Goal: Information Seeking & Learning: Learn about a topic

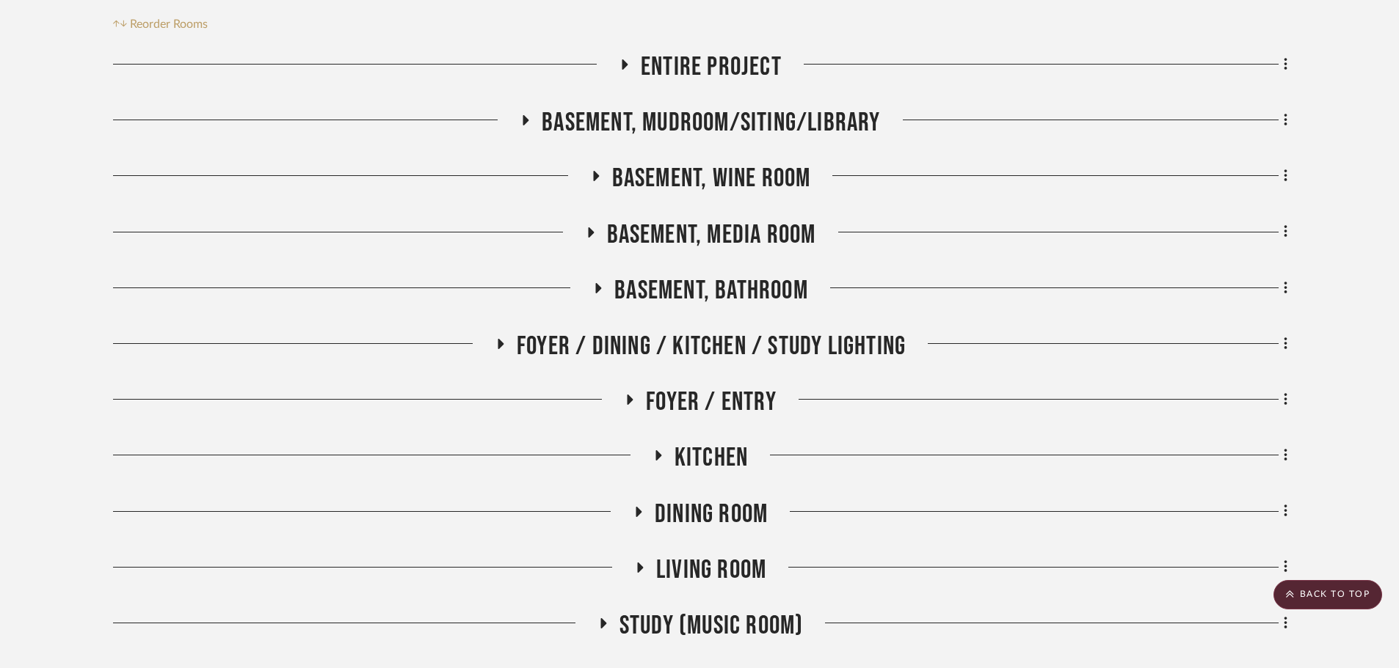
click at [740, 228] on span "Basement, Media Room" at bounding box center [711, 235] width 209 height 32
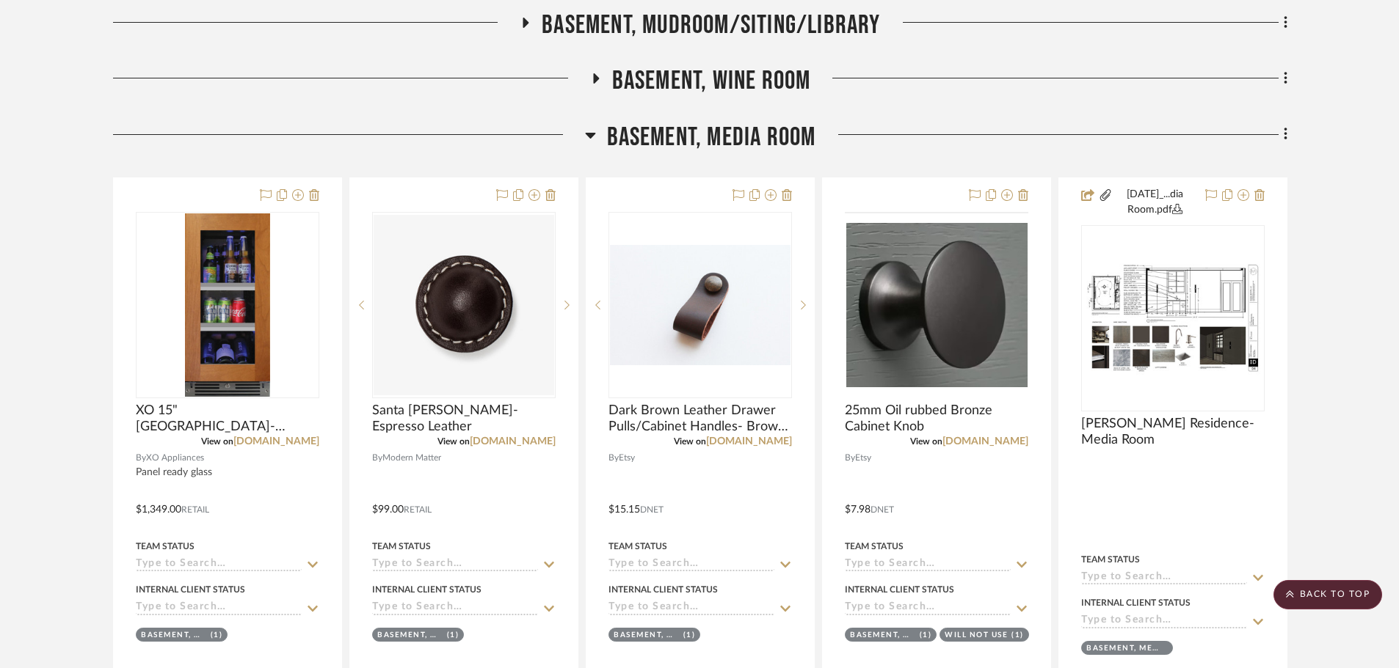
scroll to position [734, 0]
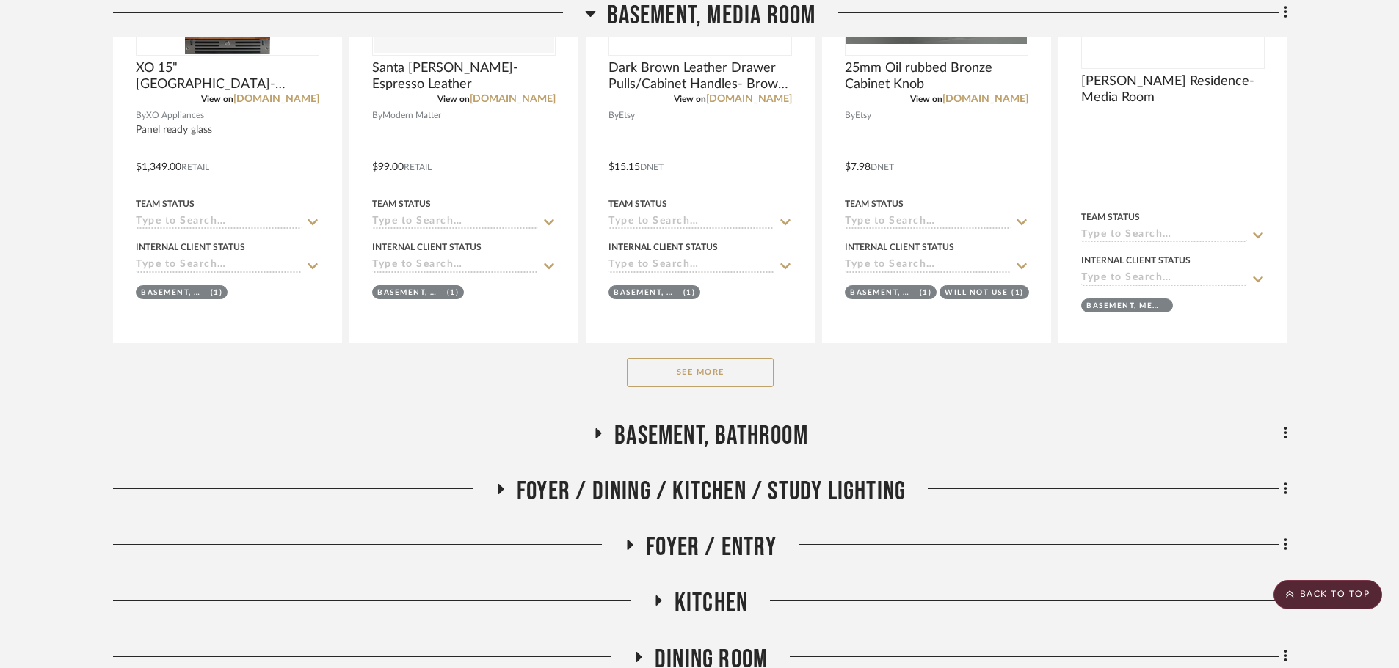
click at [687, 374] on button "See More" at bounding box center [700, 372] width 147 height 29
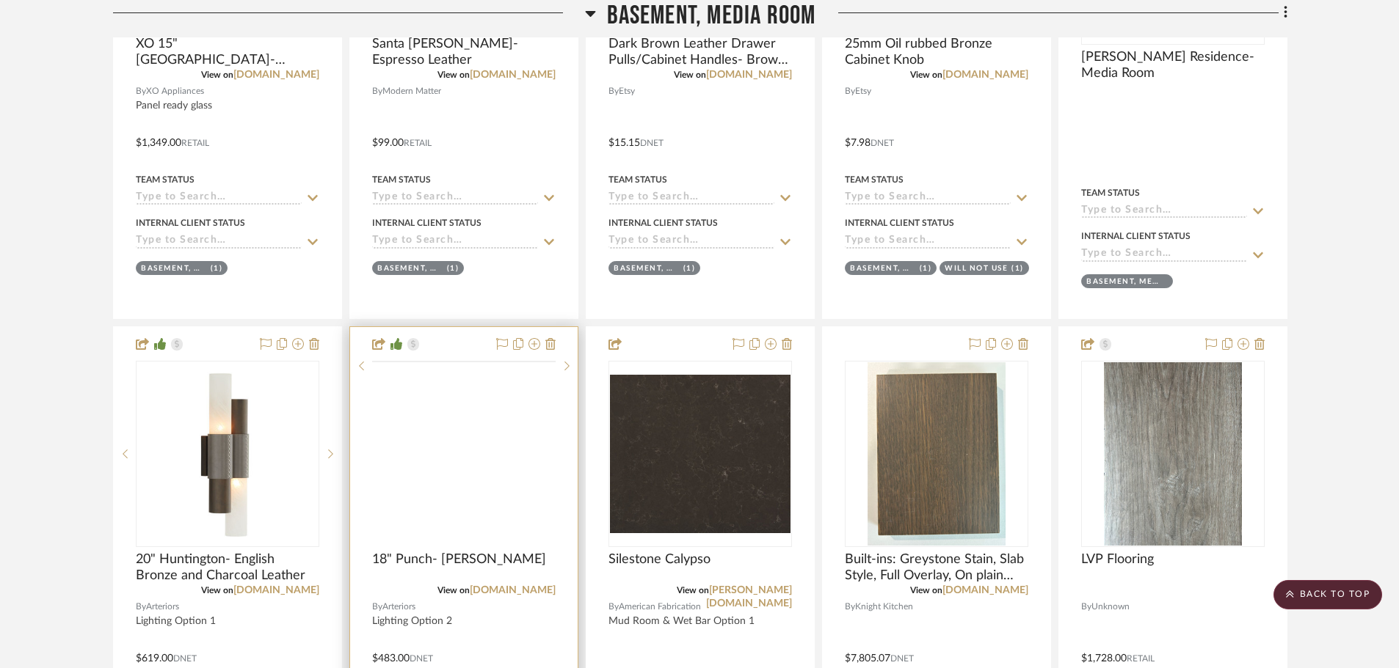
scroll to position [807, 0]
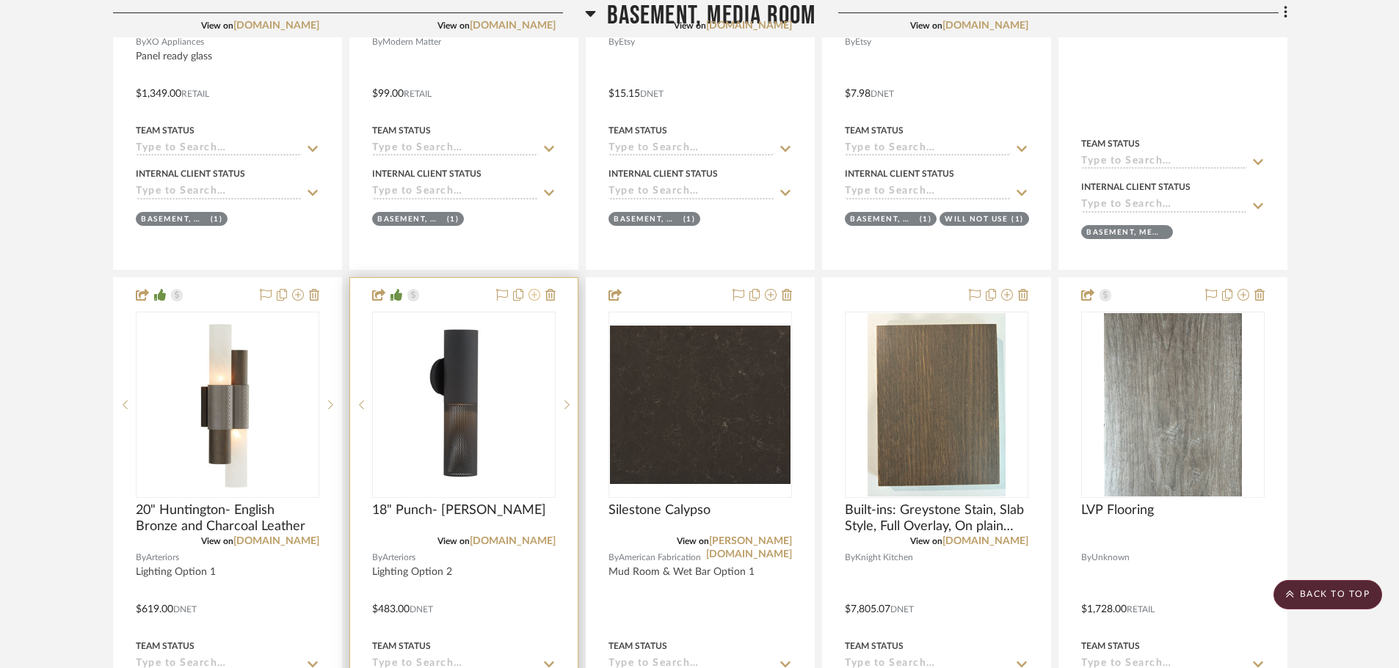
click at [531, 295] on icon at bounding box center [534, 295] width 12 height 12
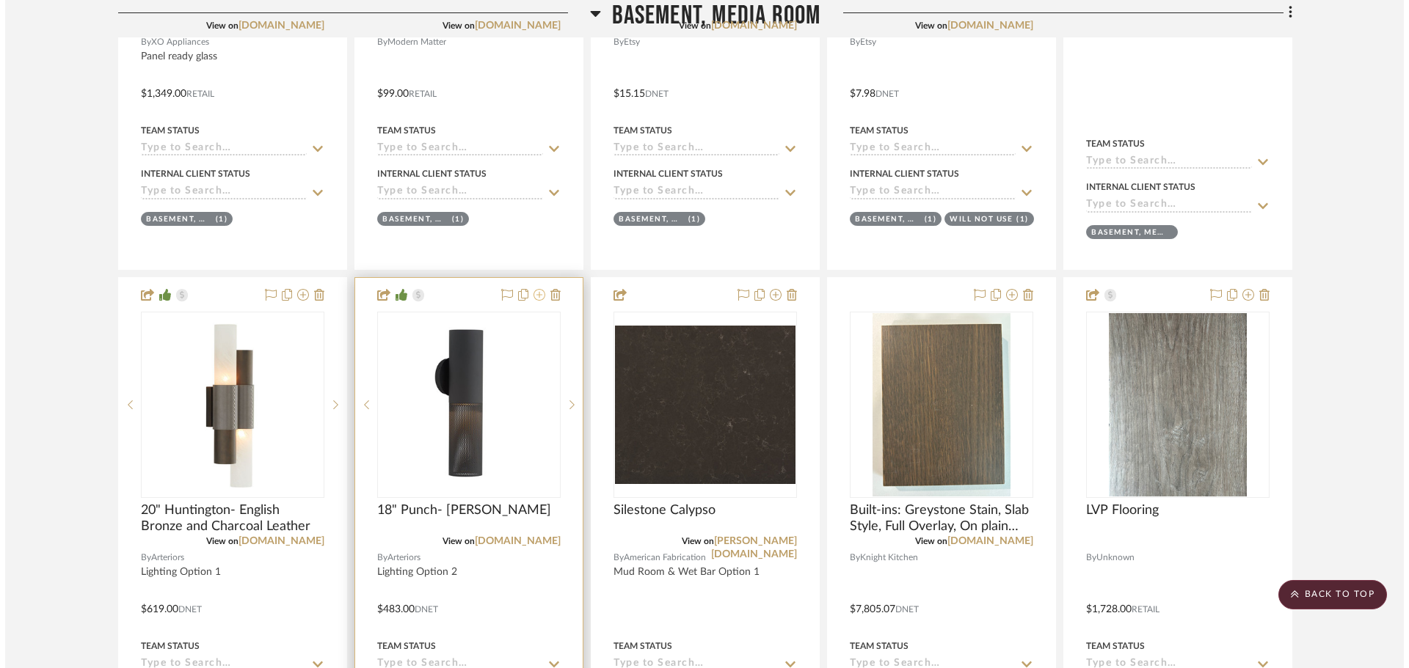
scroll to position [0, 0]
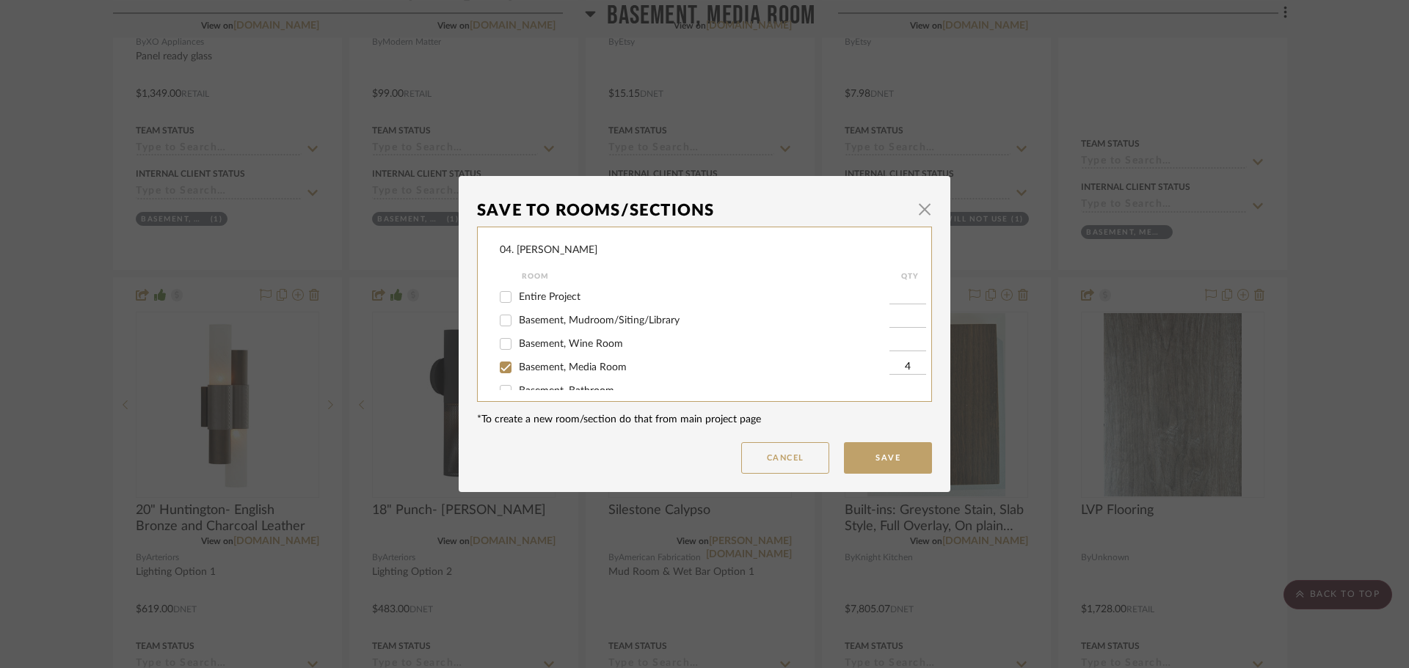
click at [538, 367] on span "Basement, Media Room" at bounding box center [573, 367] width 108 height 10
click at [517, 367] on input "Basement, Media Room" at bounding box center [505, 367] width 23 height 23
checkbox input "false"
click at [544, 349] on span "Considering" at bounding box center [545, 351] width 53 height 10
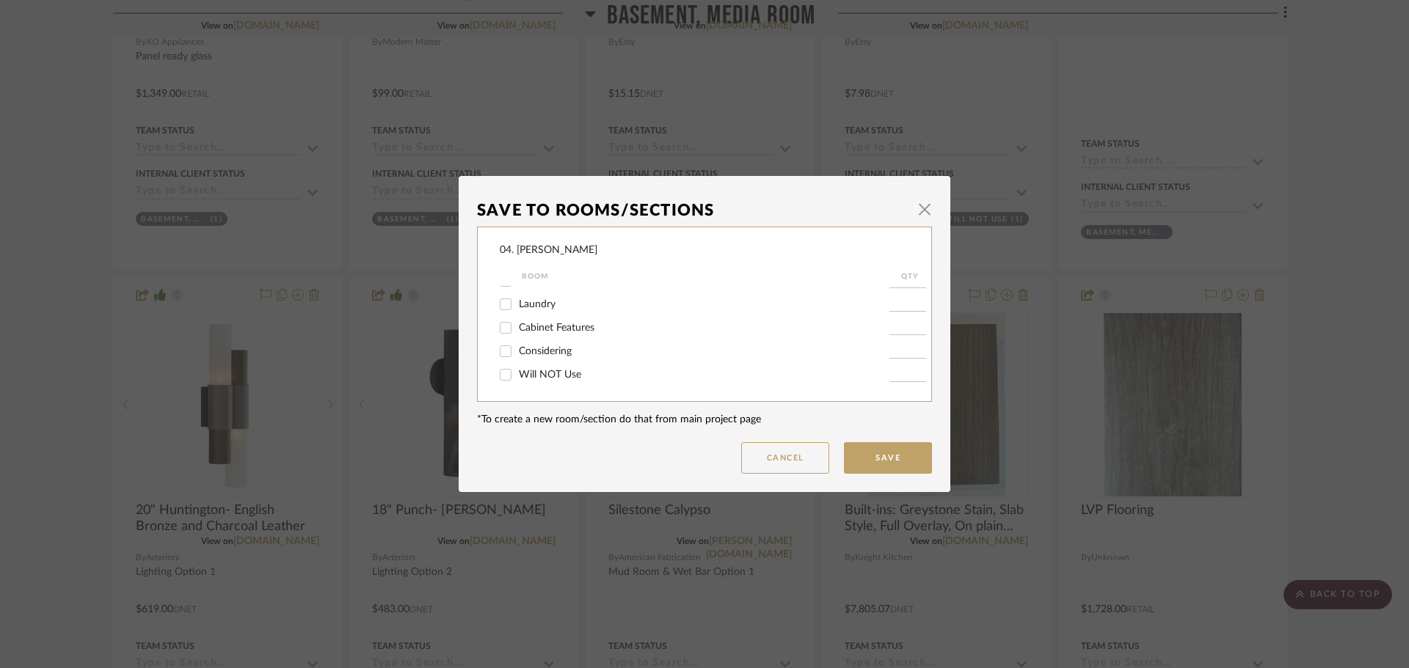
click at [517, 349] on input "Considering" at bounding box center [505, 351] width 23 height 23
checkbox input "true"
type input "1"
click at [906, 467] on button "Save" at bounding box center [888, 458] width 88 height 32
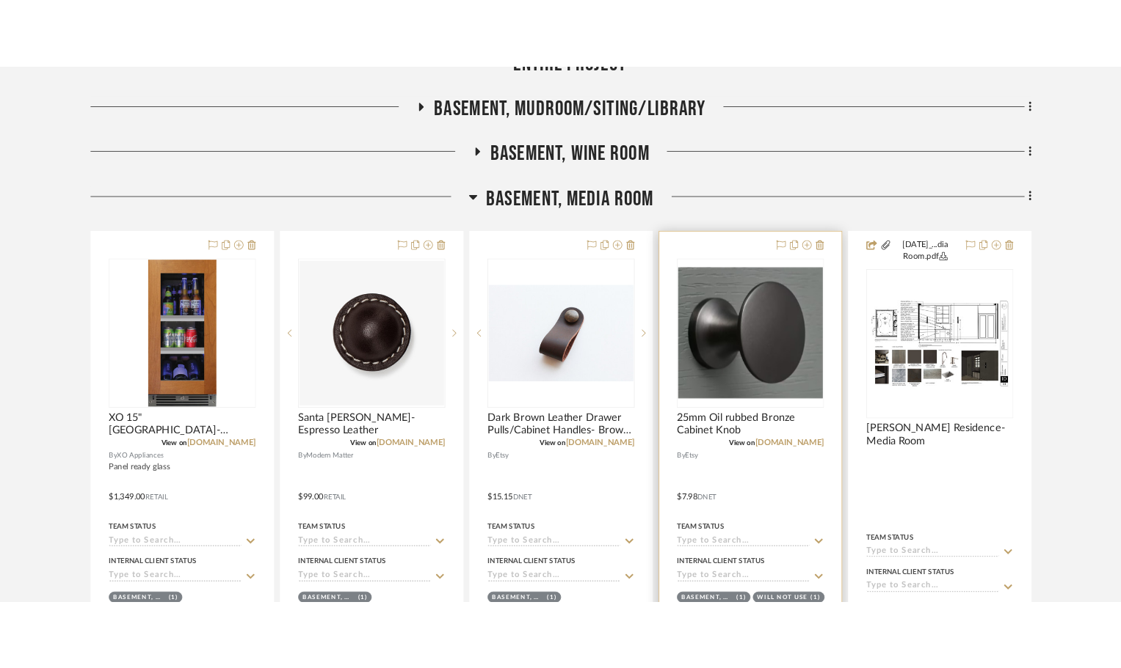
scroll to position [367, 0]
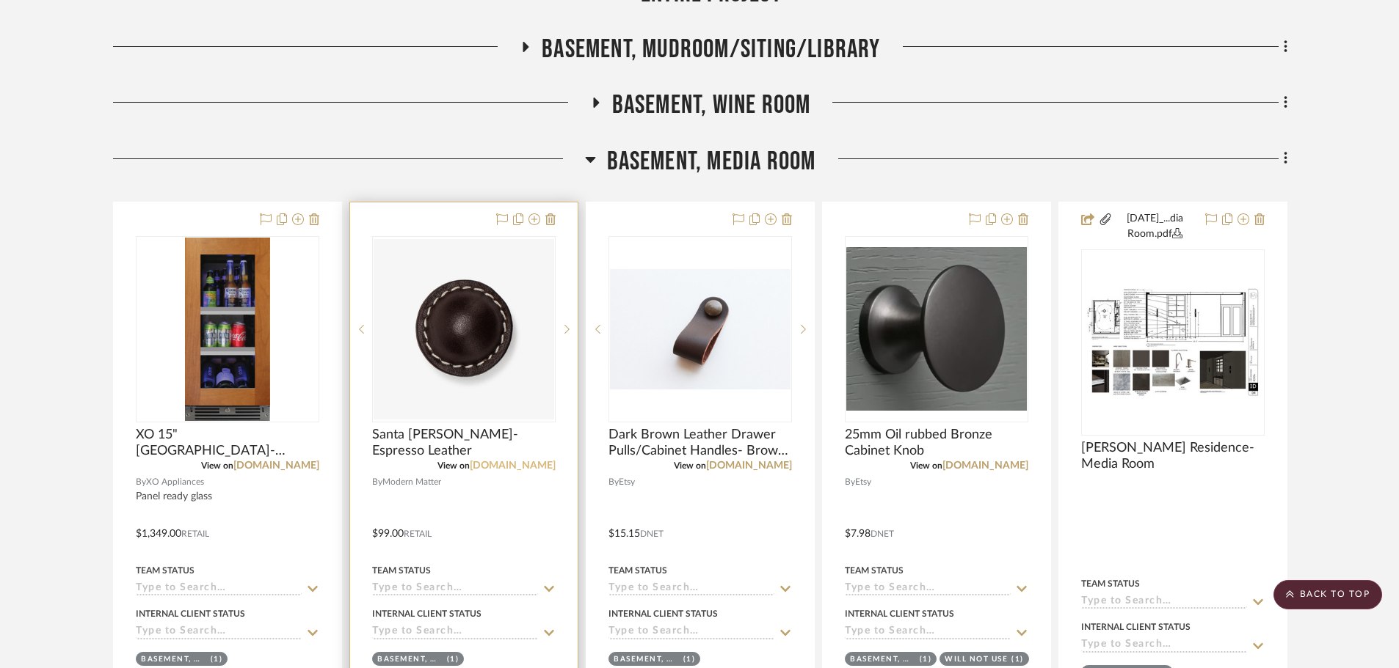
click at [517, 470] on link "[DOMAIN_NAME]" at bounding box center [513, 466] width 86 height 10
click at [562, 331] on sr-next-btn at bounding box center [566, 329] width 22 height 10
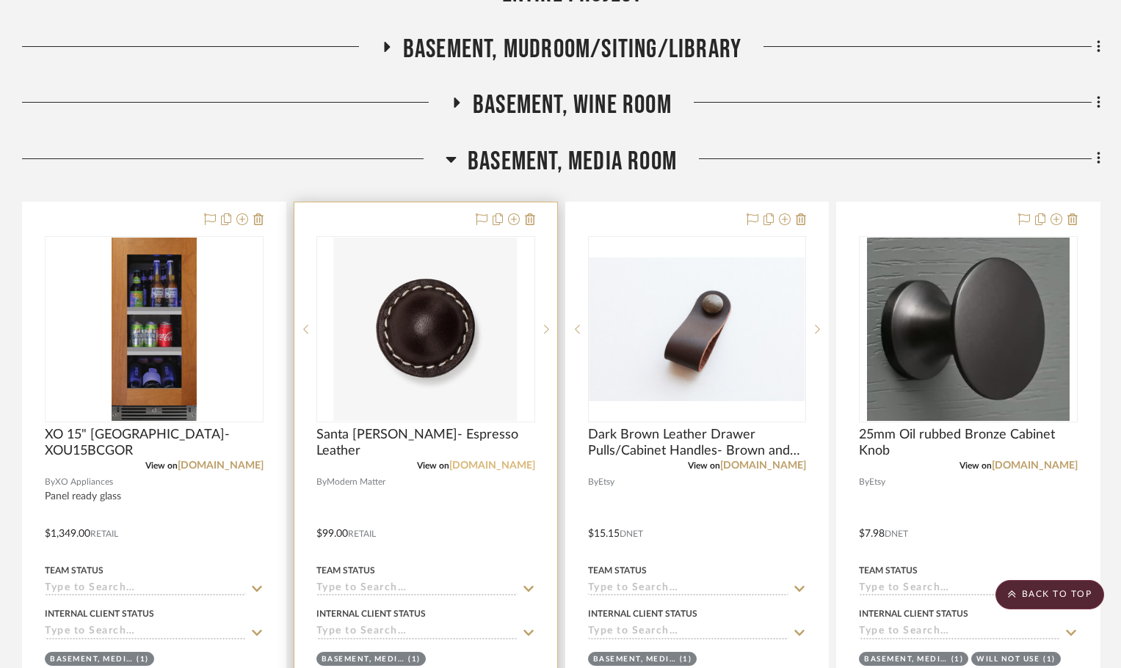
click at [484, 467] on link "[DOMAIN_NAME]" at bounding box center [492, 466] width 86 height 10
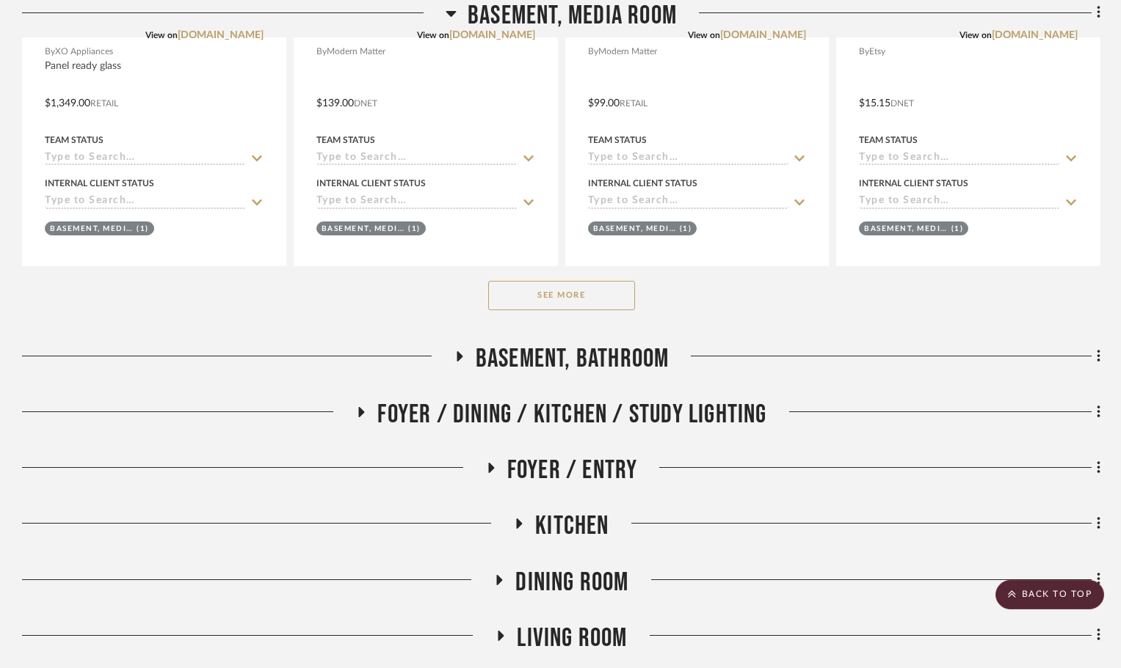
scroll to position [807, 0]
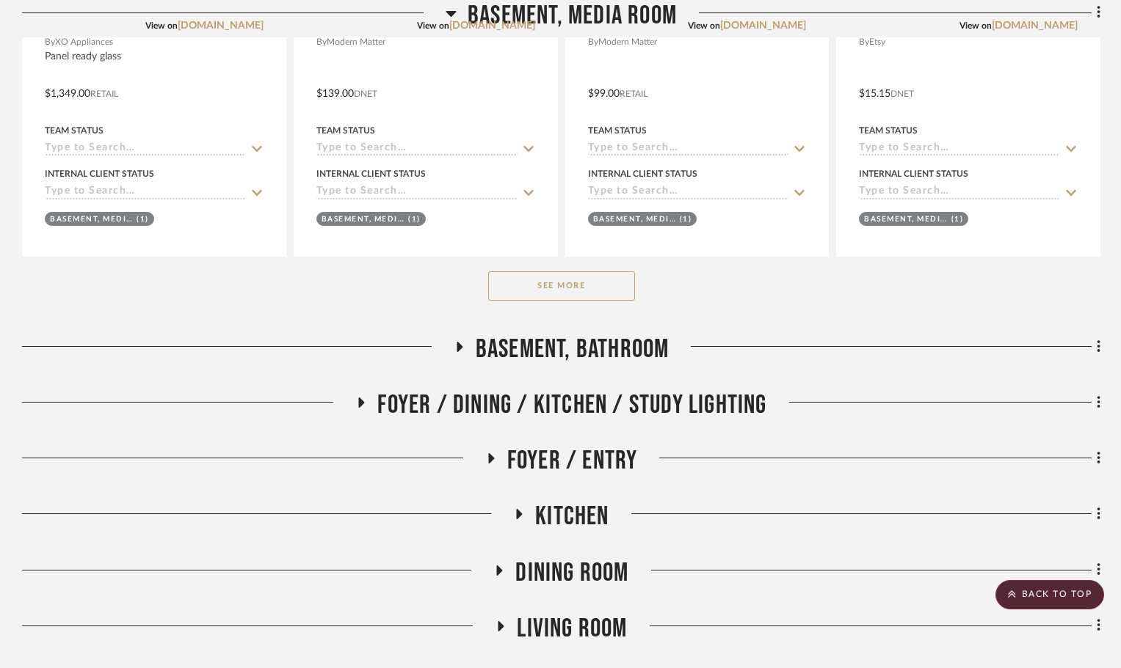
click at [580, 289] on button "See More" at bounding box center [561, 286] width 147 height 29
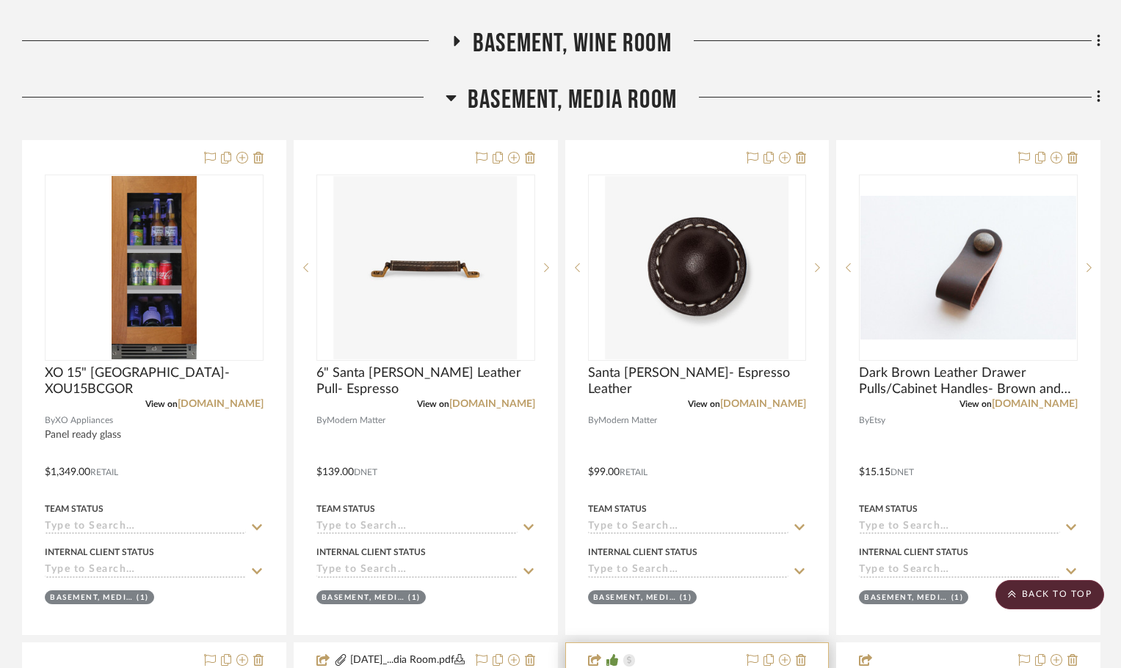
scroll to position [440, 0]
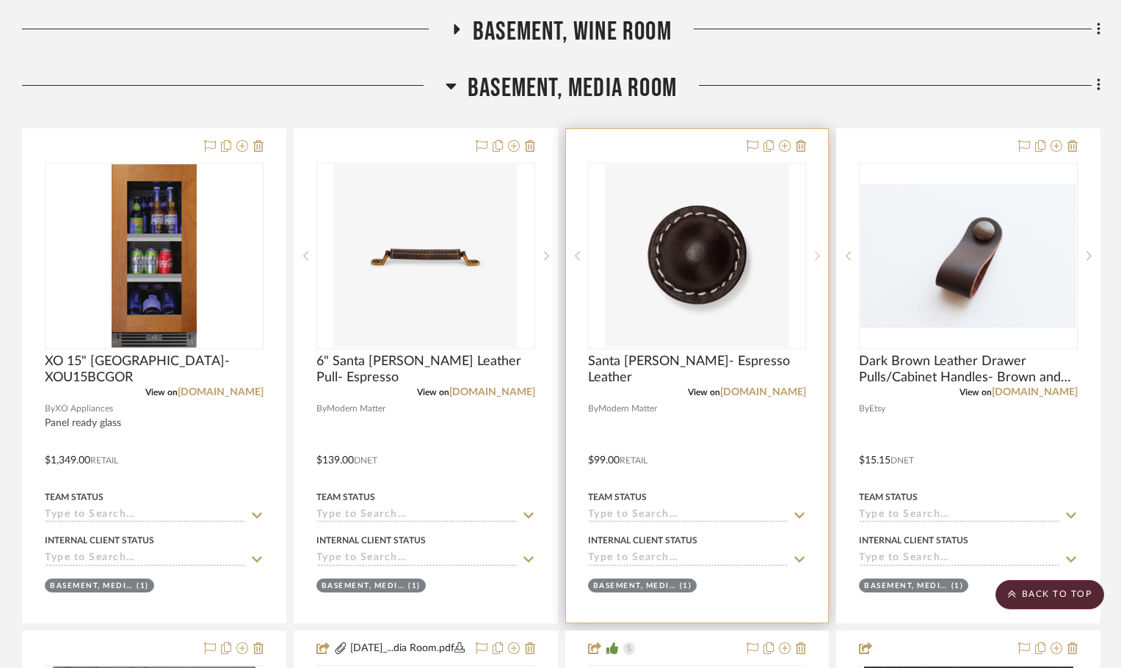
click at [816, 259] on icon at bounding box center [817, 256] width 5 height 9
click at [817, 259] on icon at bounding box center [817, 256] width 5 height 10
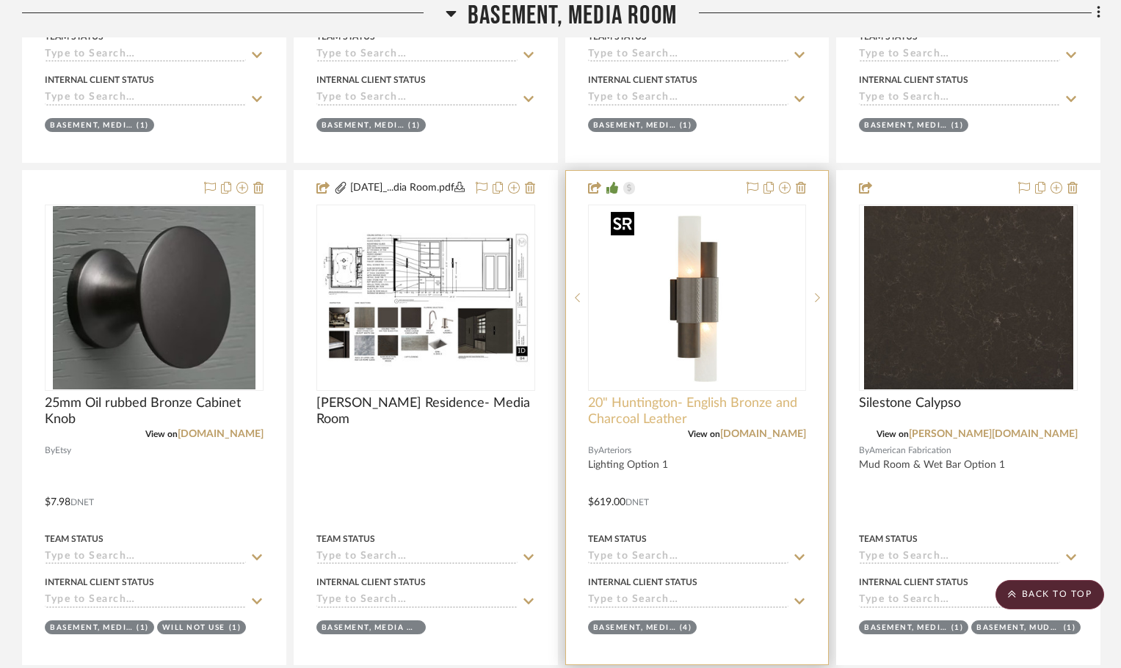
scroll to position [954, 0]
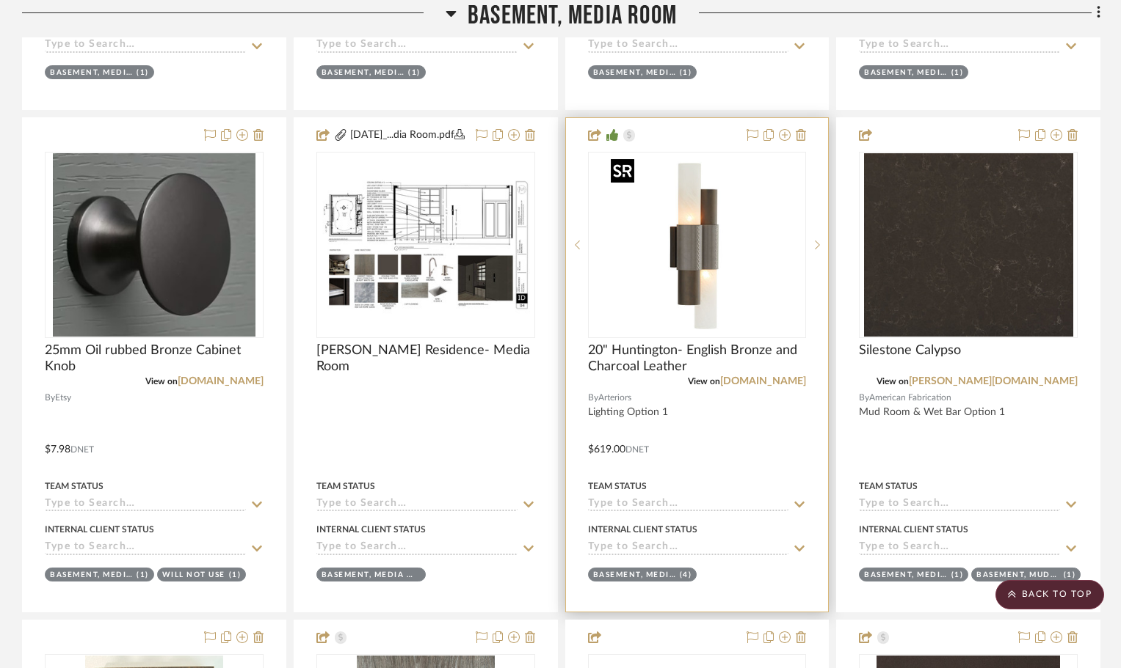
click at [689, 231] on img "0" at bounding box center [696, 244] width 183 height 183
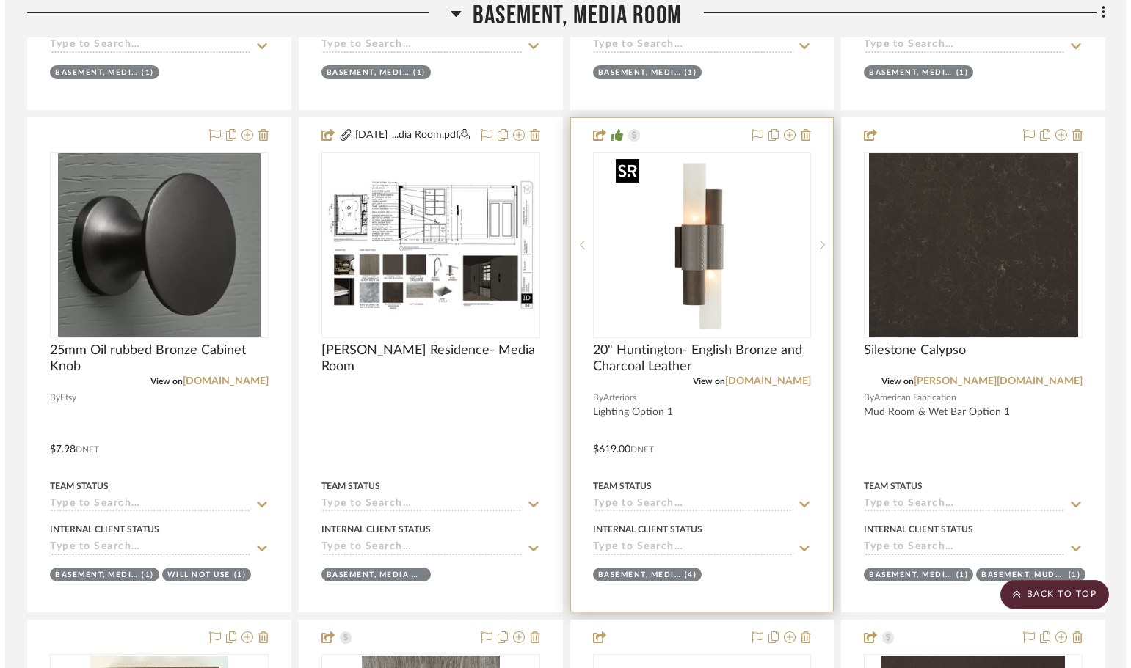
scroll to position [0, 0]
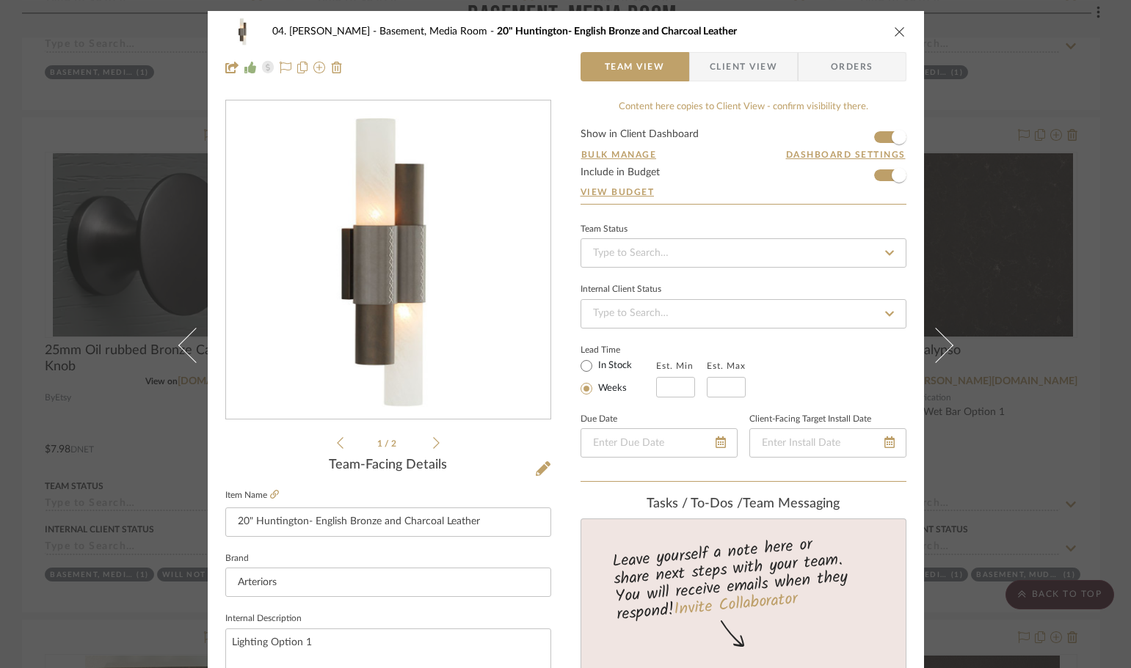
click at [408, 305] on img "0" at bounding box center [388, 260] width 318 height 318
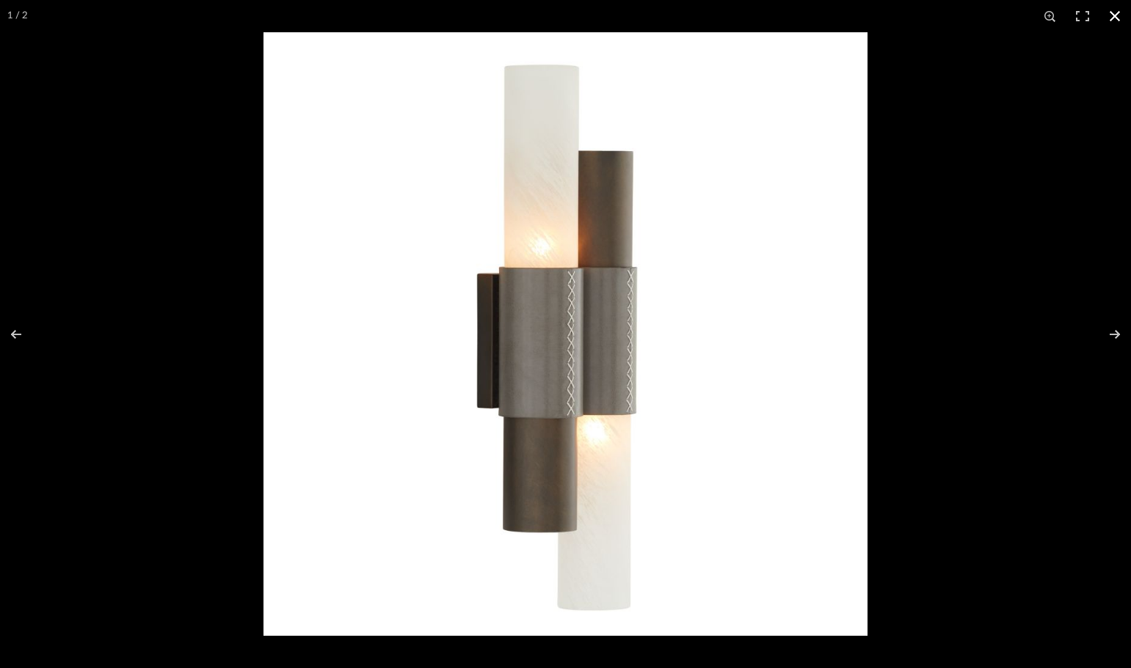
click at [136, 224] on div at bounding box center [565, 334] width 1131 height 668
click at [210, 528] on div at bounding box center [565, 334] width 1131 height 668
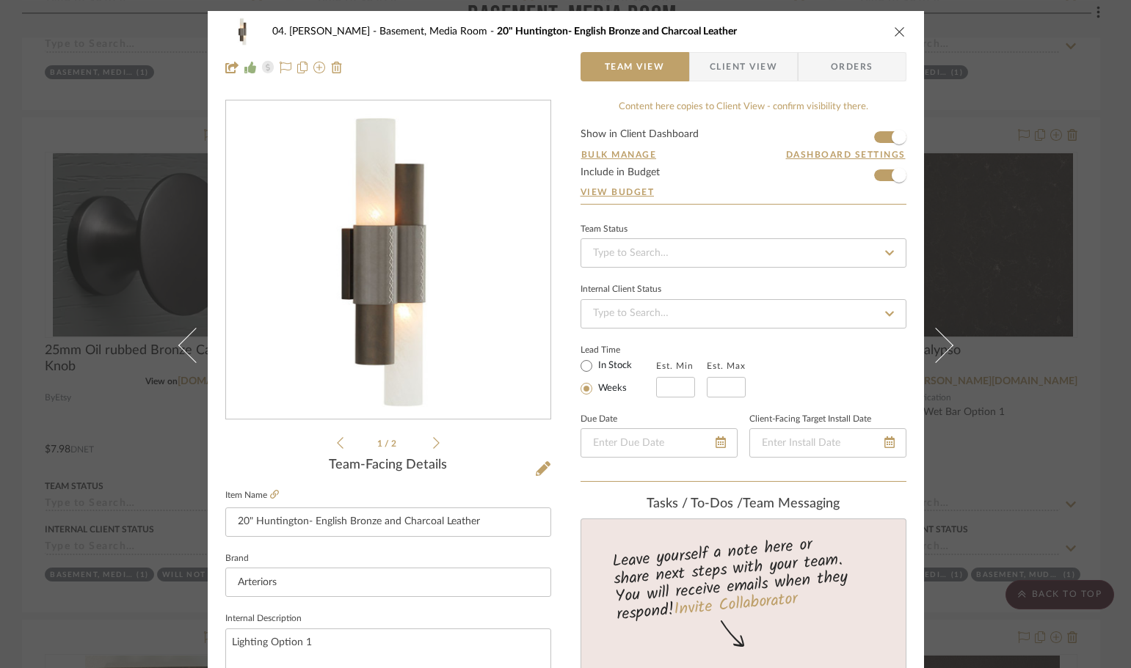
click at [12, 448] on div "04. Linck Basement, Media Room 20" Huntington- English Bronze and Charcoal Leat…" at bounding box center [565, 334] width 1131 height 668
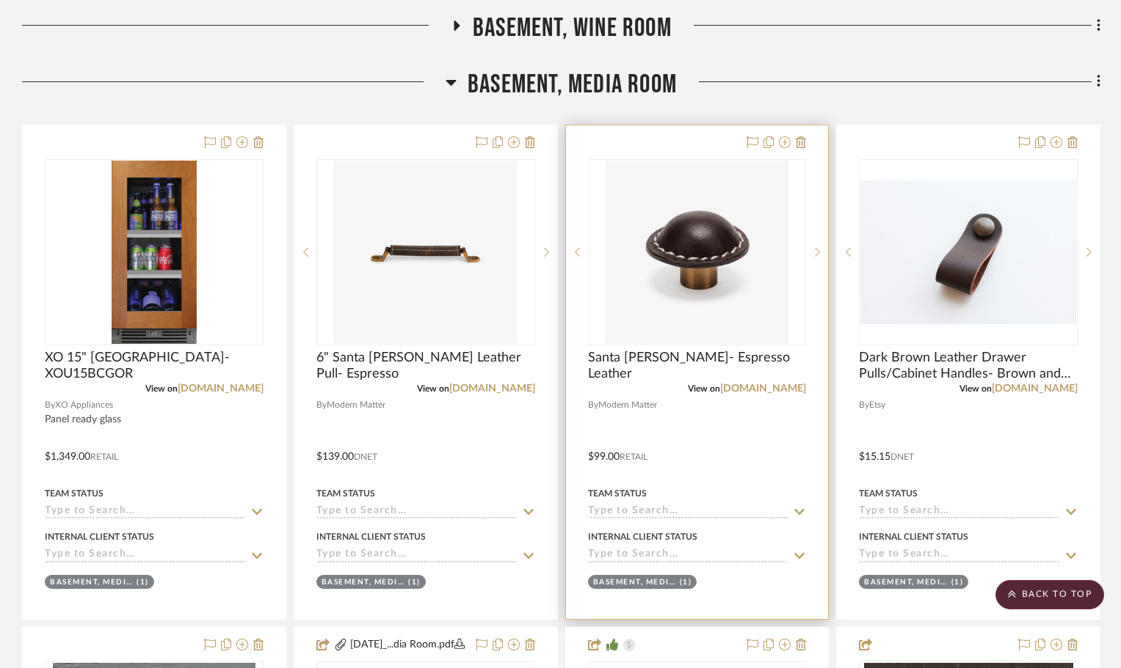
scroll to position [440, 0]
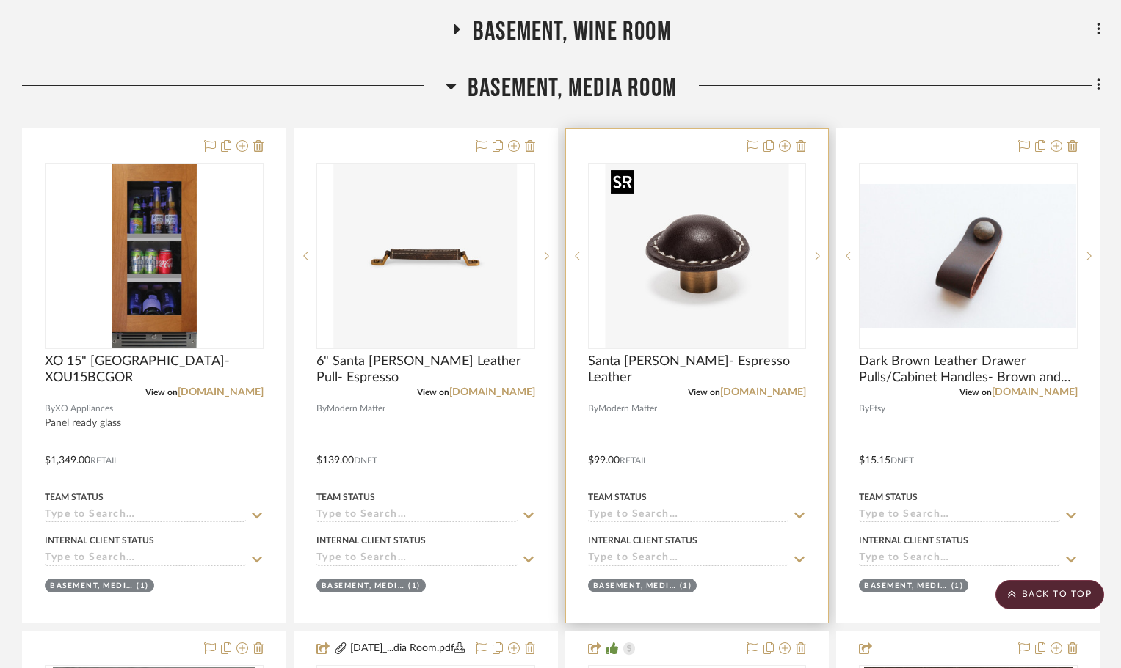
click at [693, 269] on img "1" at bounding box center [696, 255] width 183 height 183
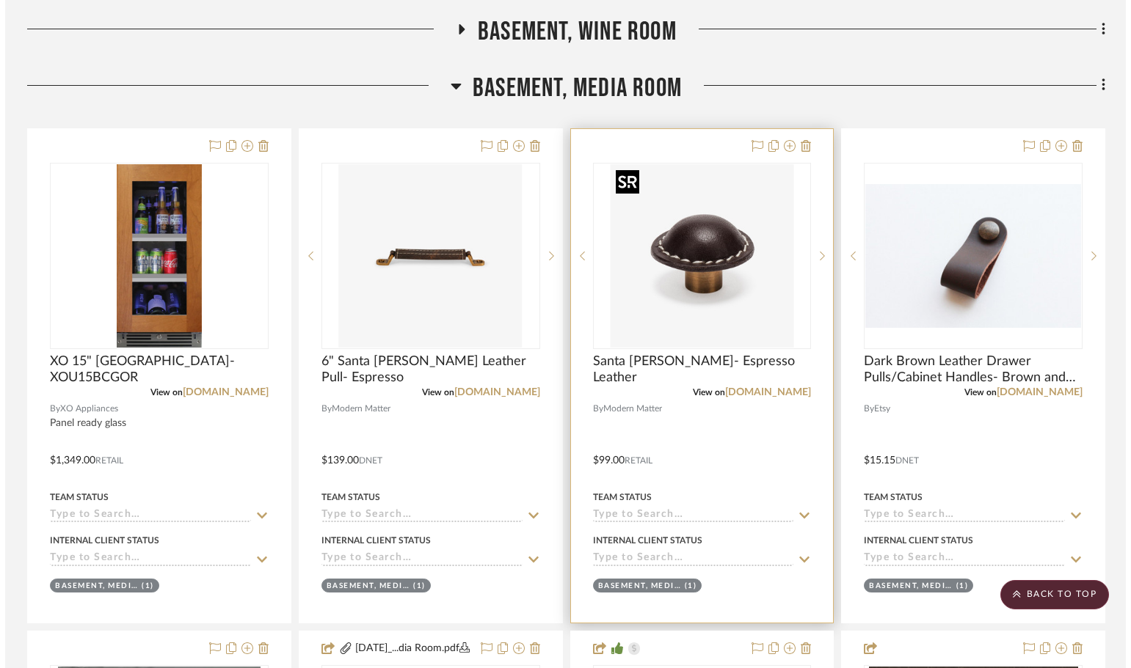
scroll to position [0, 0]
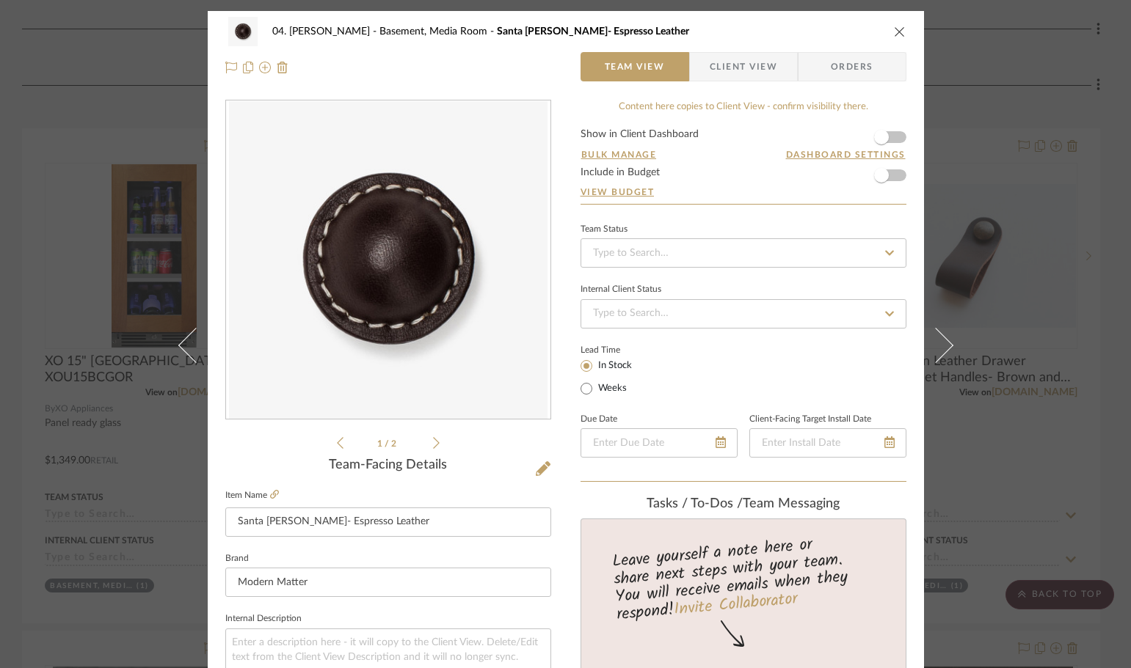
click at [69, 95] on div "04. Linck Basement, Media Room Santa Monica- Espresso Leather Team View Client …" at bounding box center [565, 334] width 1131 height 668
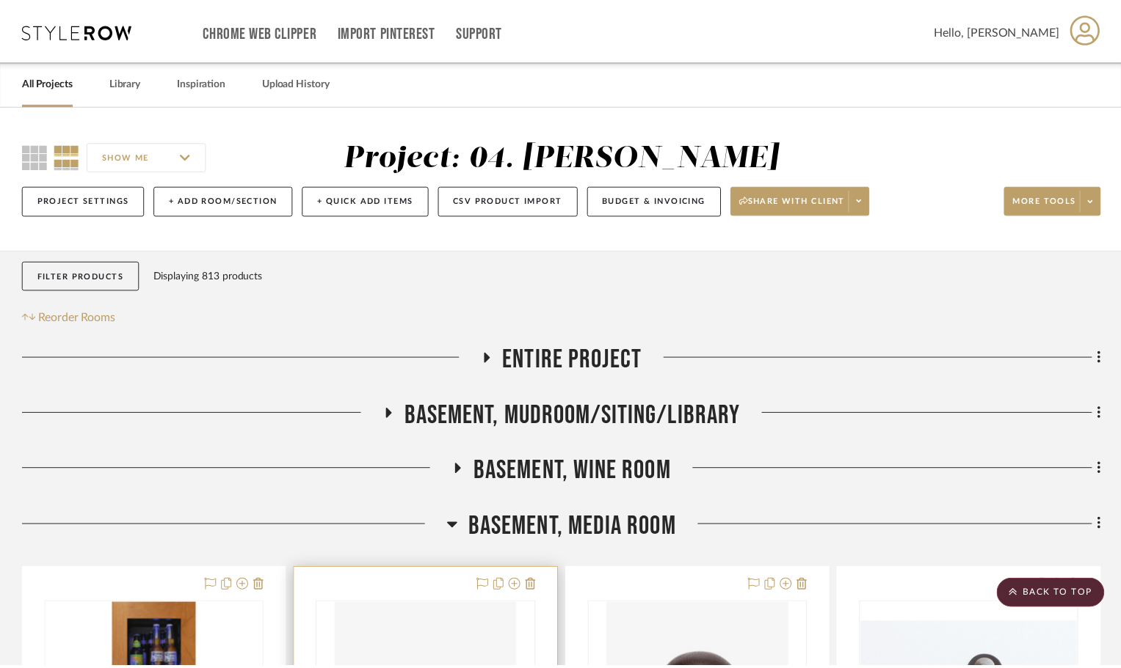
scroll to position [440, 0]
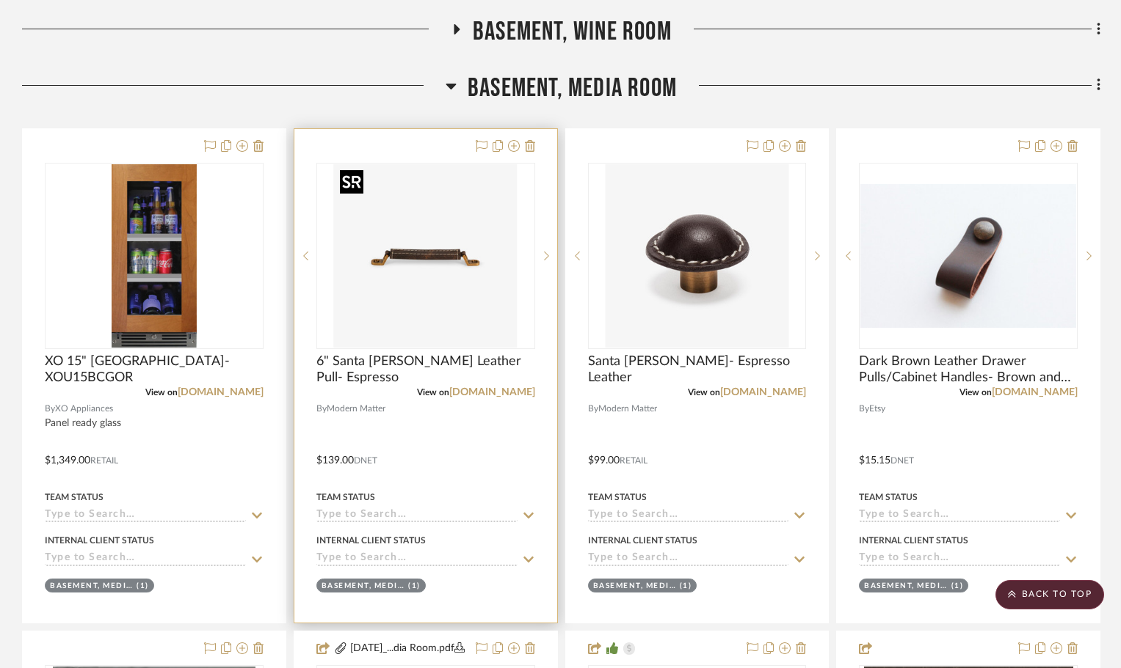
click at [412, 291] on img "0" at bounding box center [425, 255] width 183 height 183
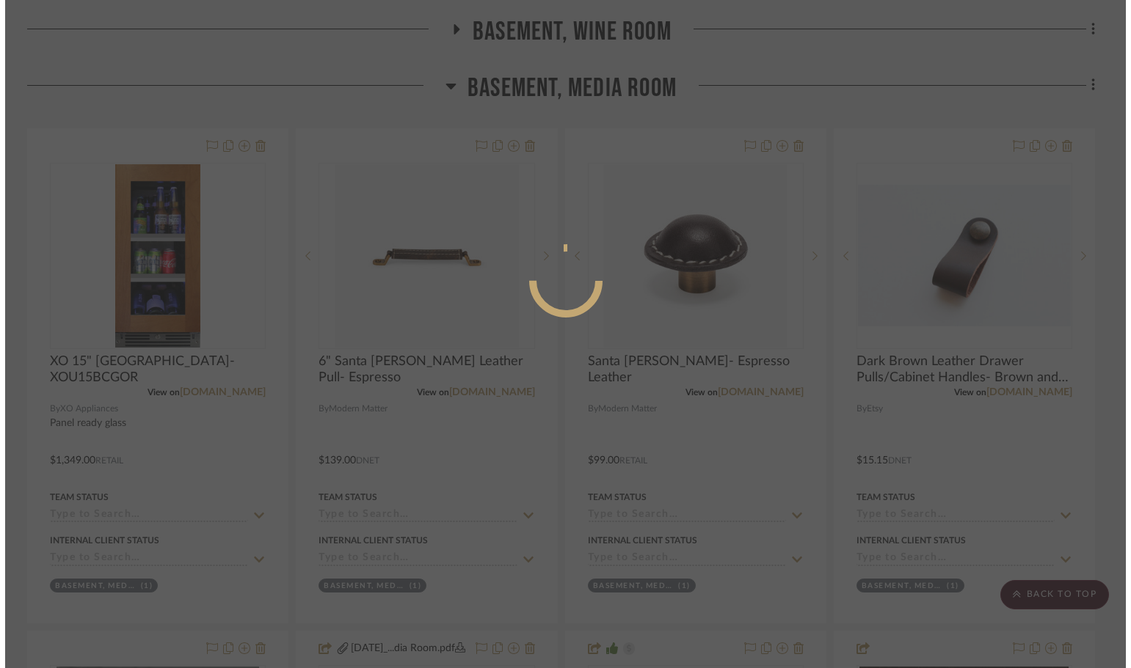
scroll to position [0, 0]
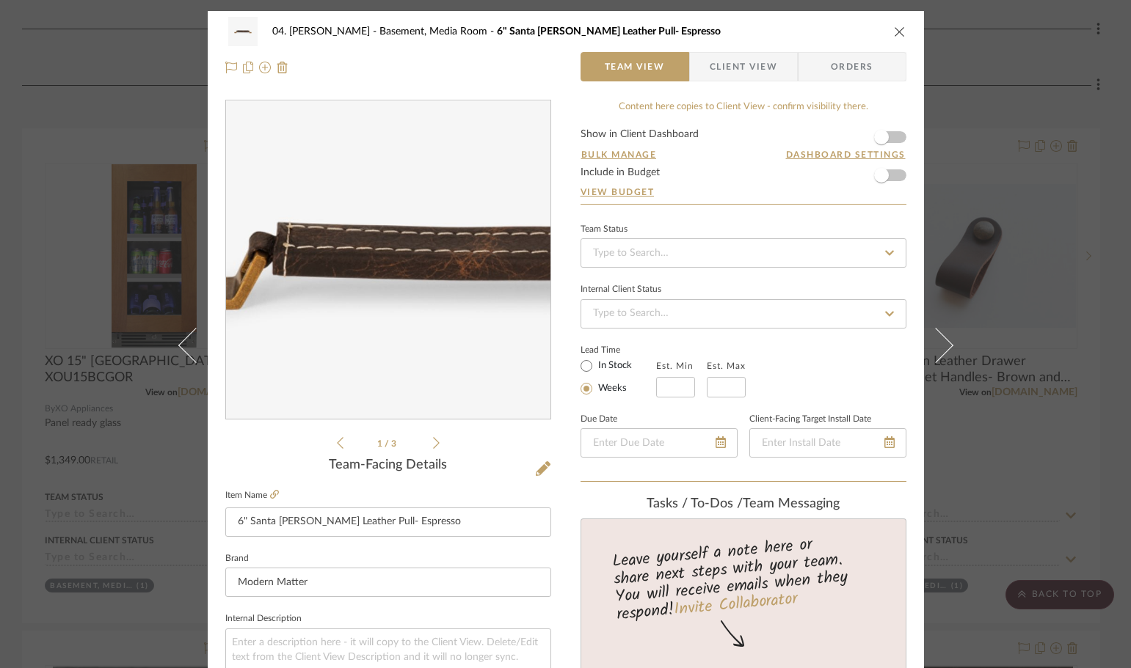
click at [360, 261] on img "0" at bounding box center [388, 260] width 318 height 318
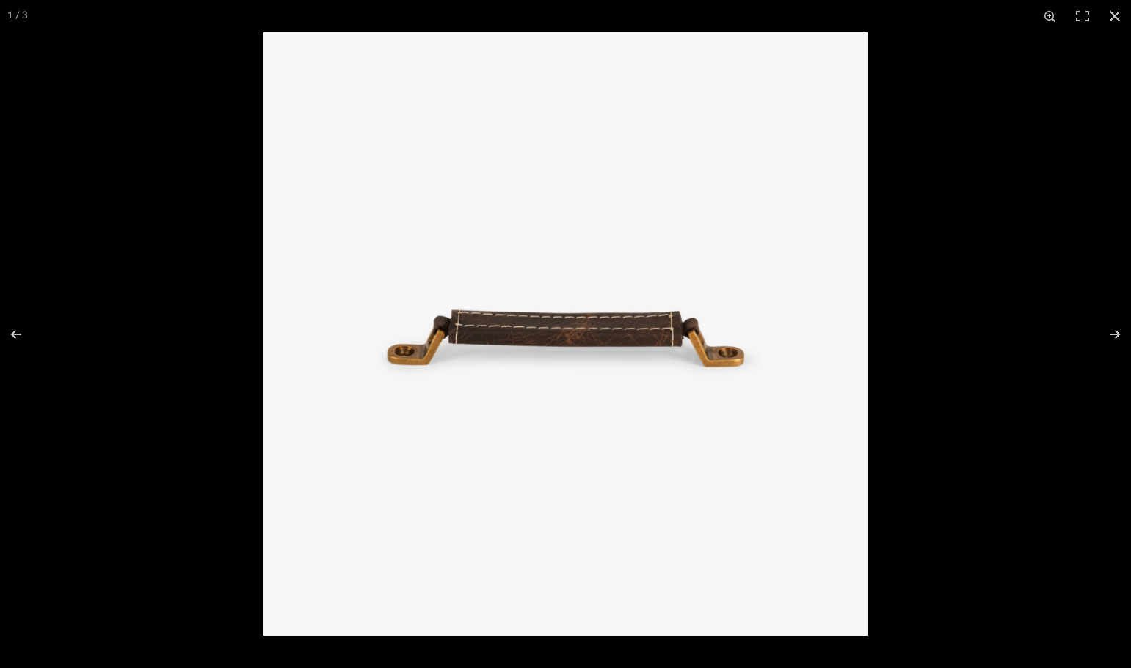
click at [488, 302] on img at bounding box center [565, 334] width 604 height 604
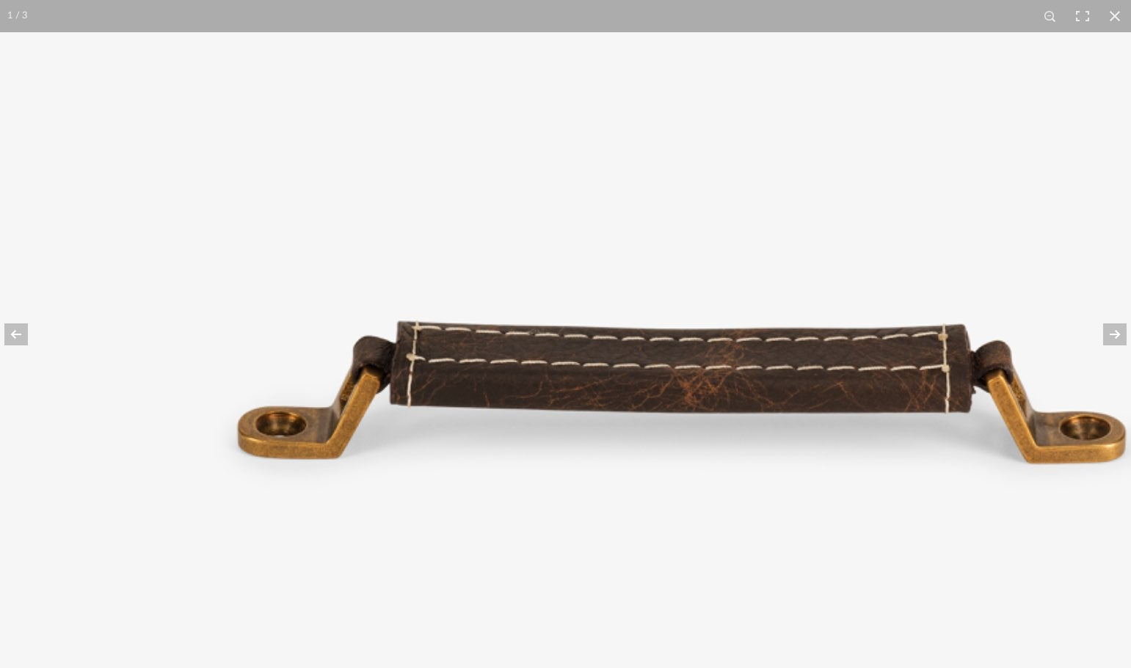
click at [250, 280] on img at bounding box center [681, 381] width 1503 height 1503
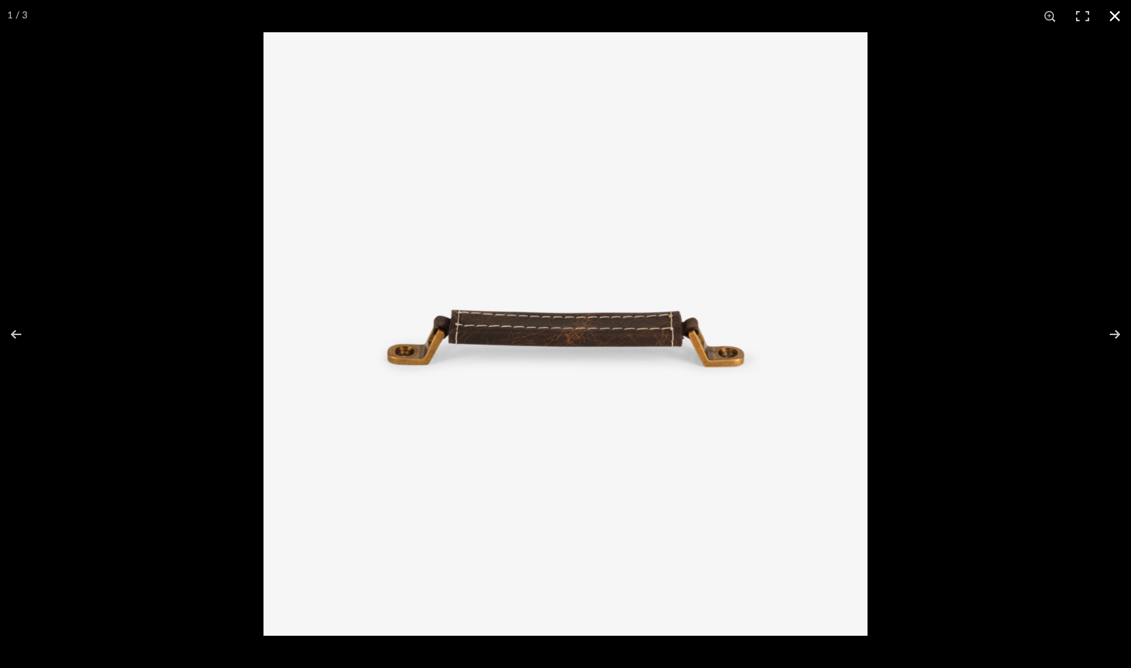
click at [951, 388] on div at bounding box center [828, 366] width 1131 height 668
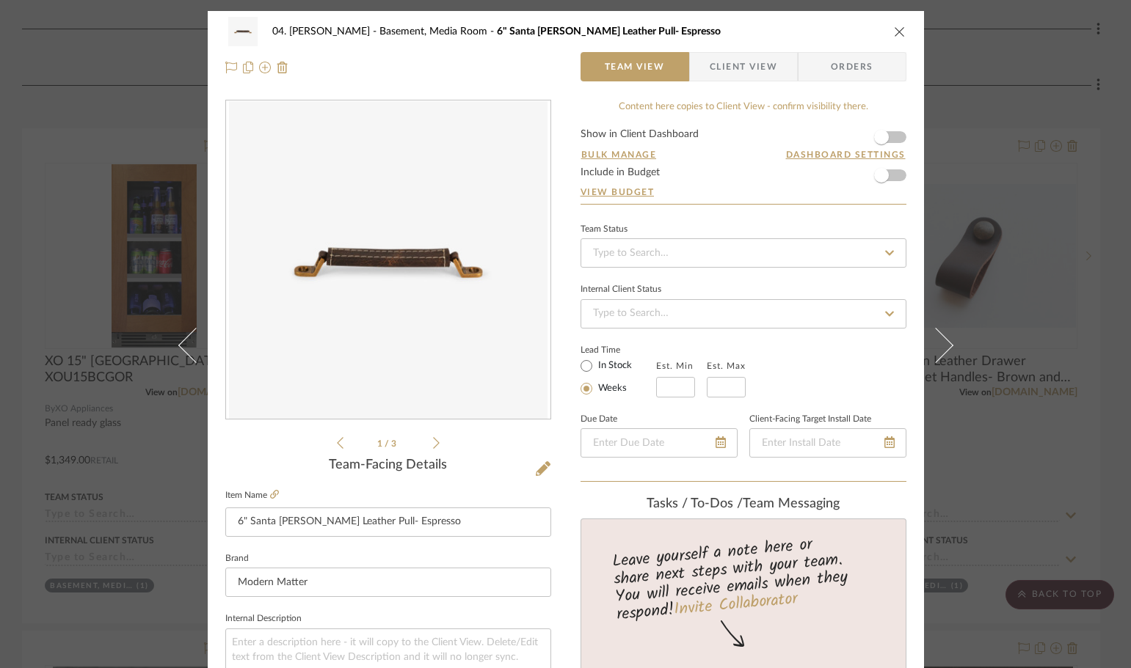
click at [974, 370] on div "04. Linck Basement, Media Room 6" Santa Monica Leather Pull- Espresso Team View…" at bounding box center [565, 334] width 1131 height 668
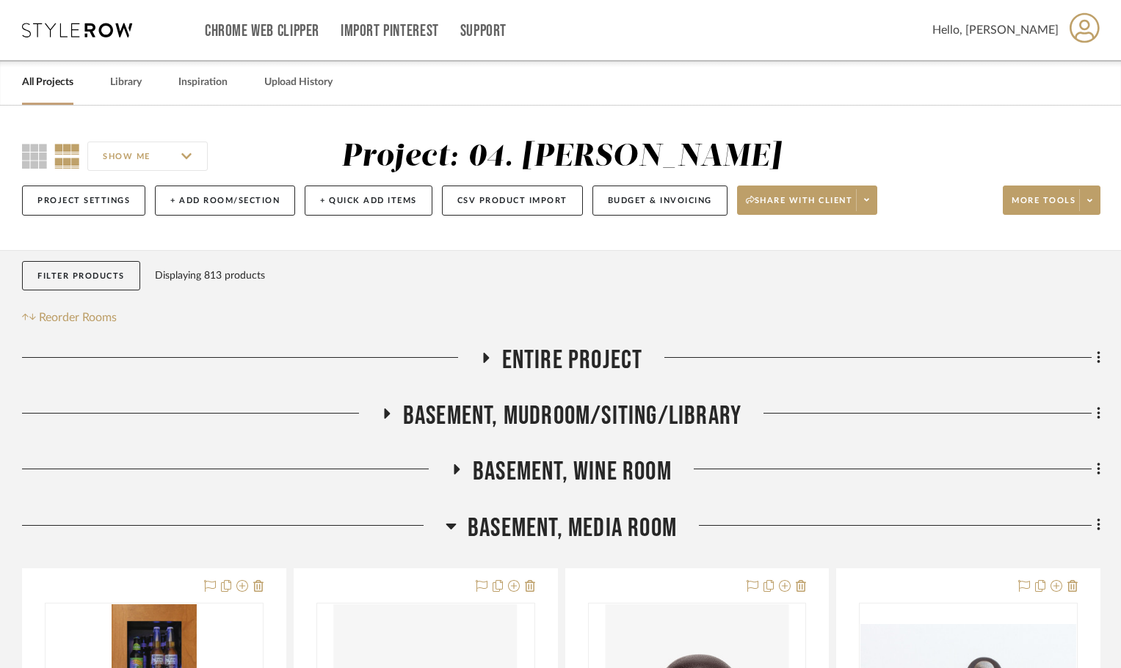
click at [566, 525] on span "Basement, Media Room" at bounding box center [571, 529] width 209 height 32
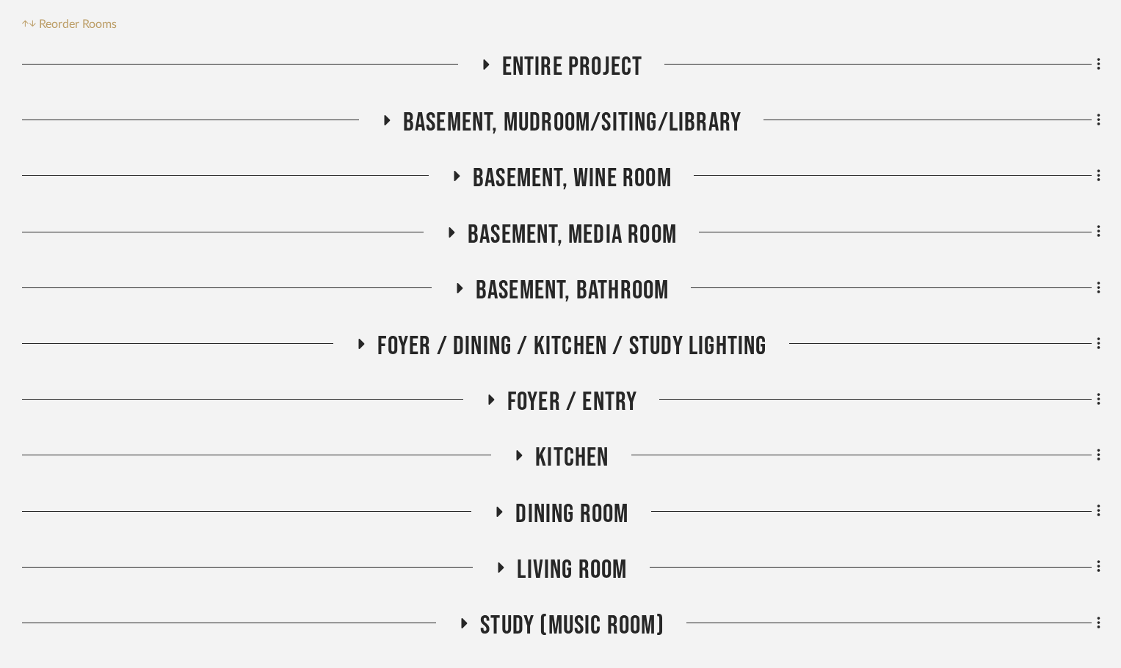
click at [553, 288] on span "Basement, Bathroom" at bounding box center [572, 291] width 194 height 32
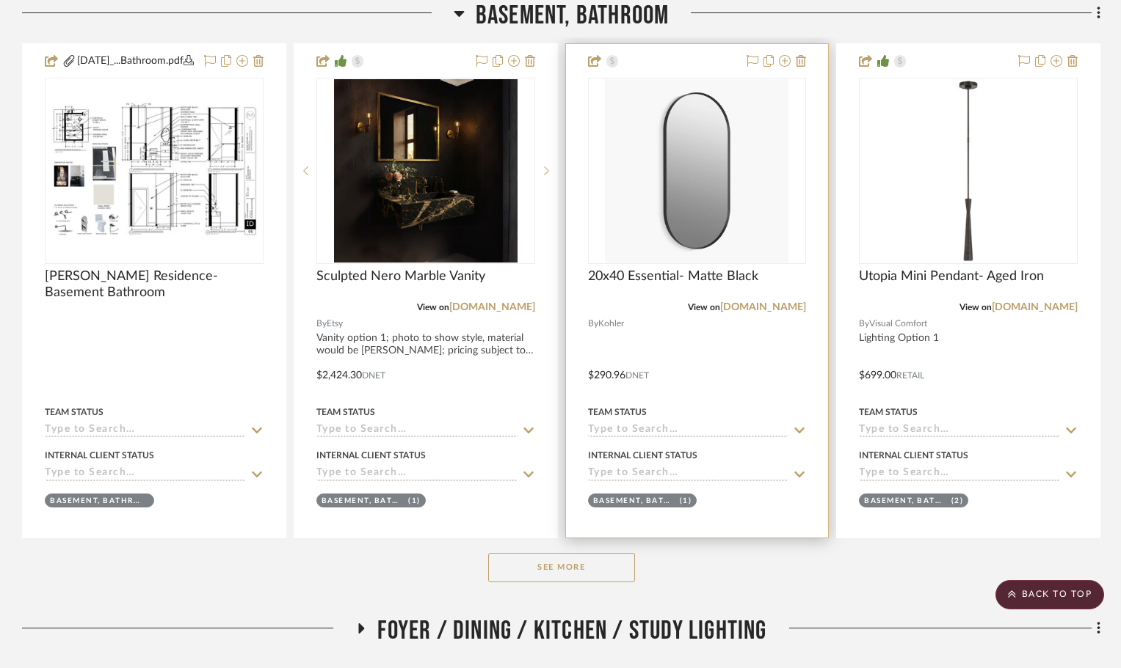
scroll to position [587, 0]
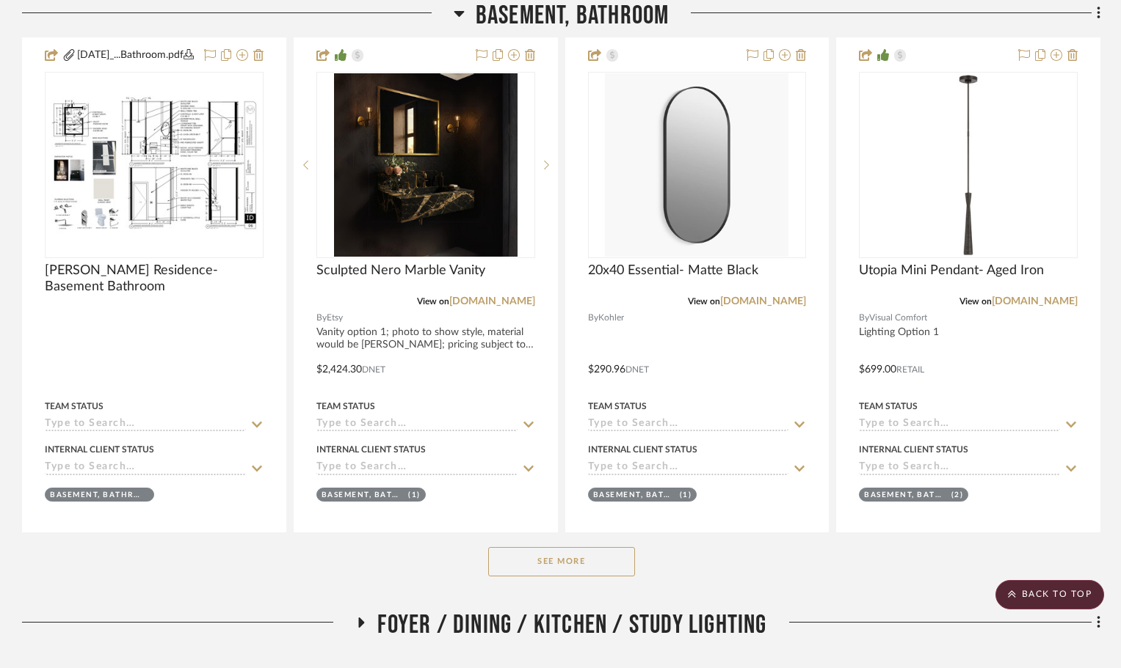
click at [561, 566] on button "See More" at bounding box center [561, 561] width 147 height 29
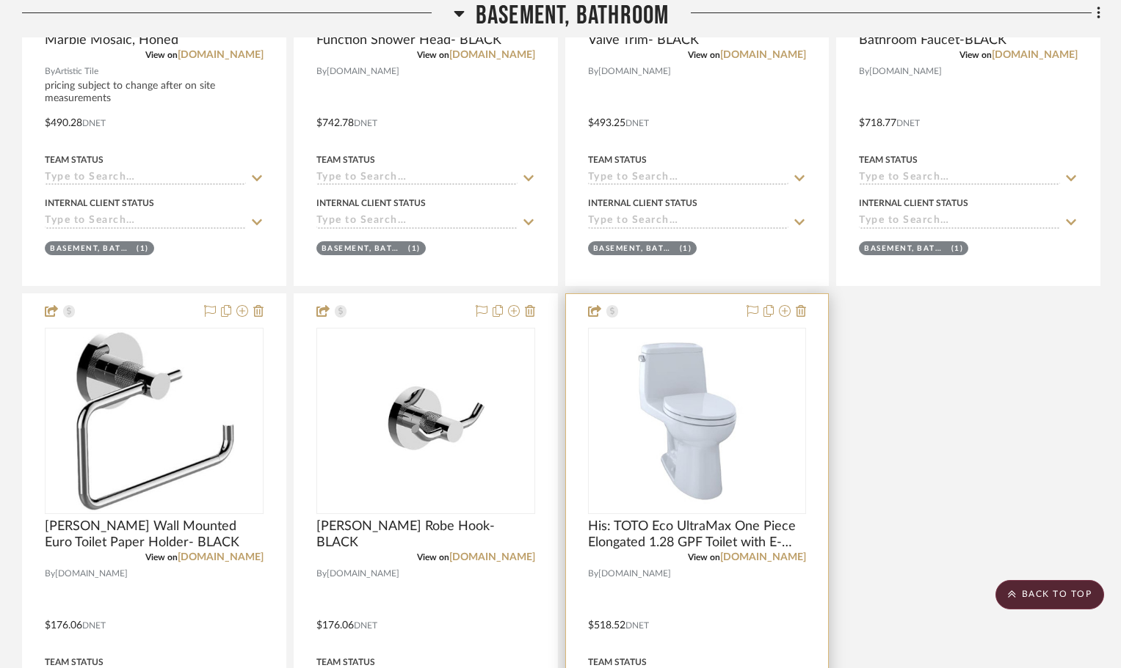
scroll to position [1908, 0]
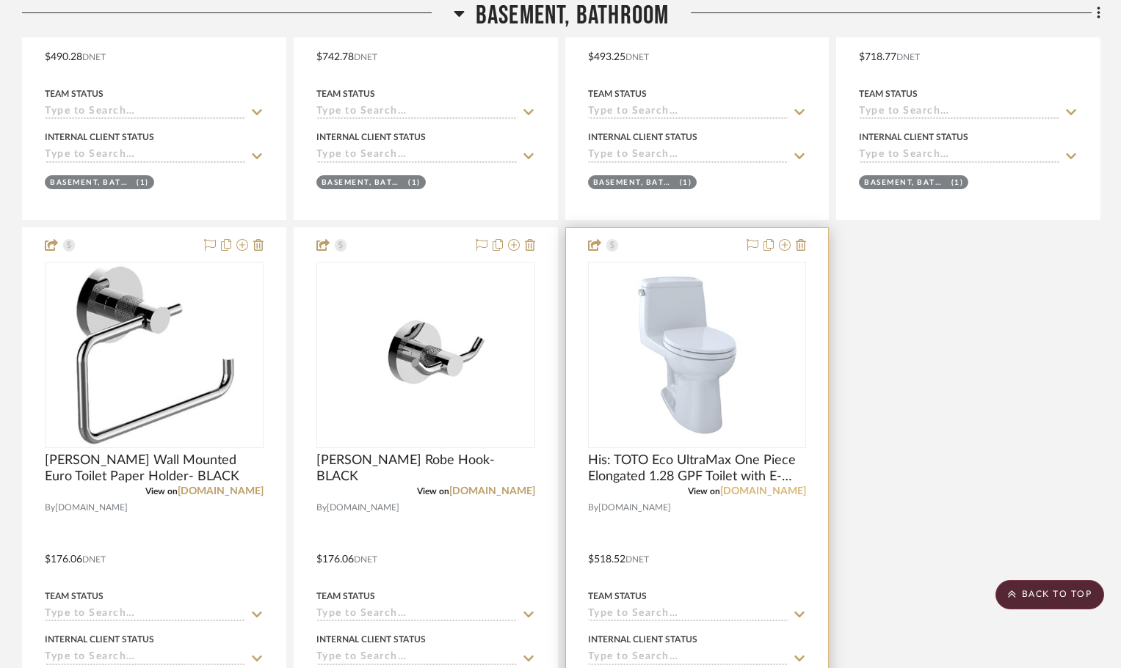
click at [792, 497] on link "[DOMAIN_NAME]" at bounding box center [763, 492] width 86 height 10
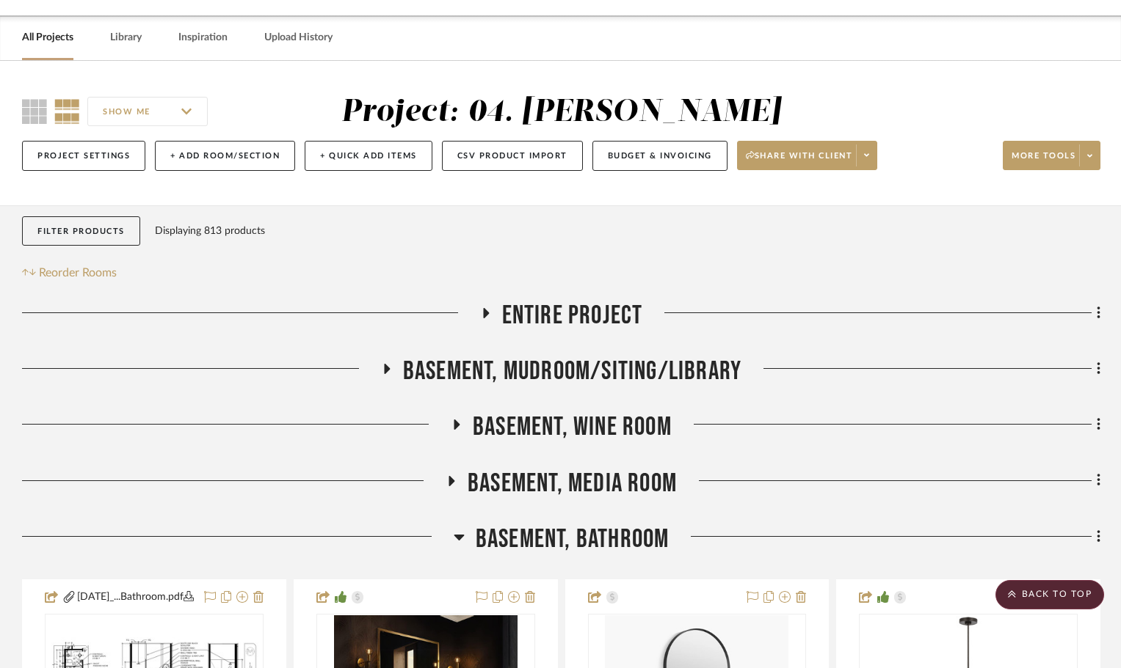
scroll to position [0, 0]
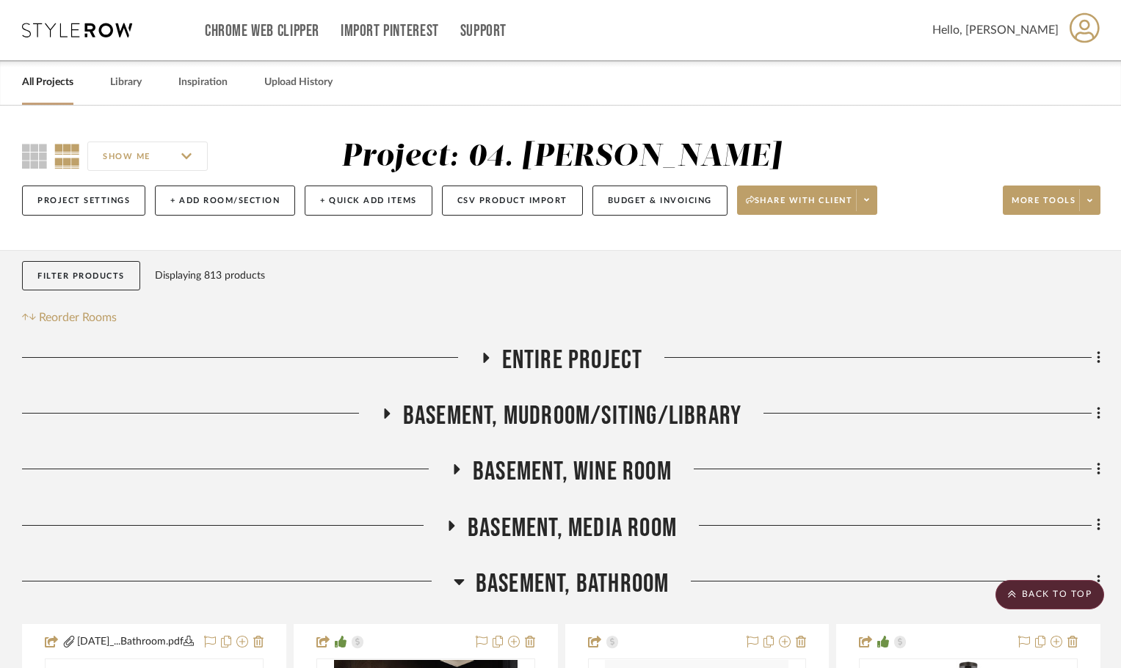
click at [561, 598] on span "Basement, Bathroom" at bounding box center [572, 585] width 194 height 32
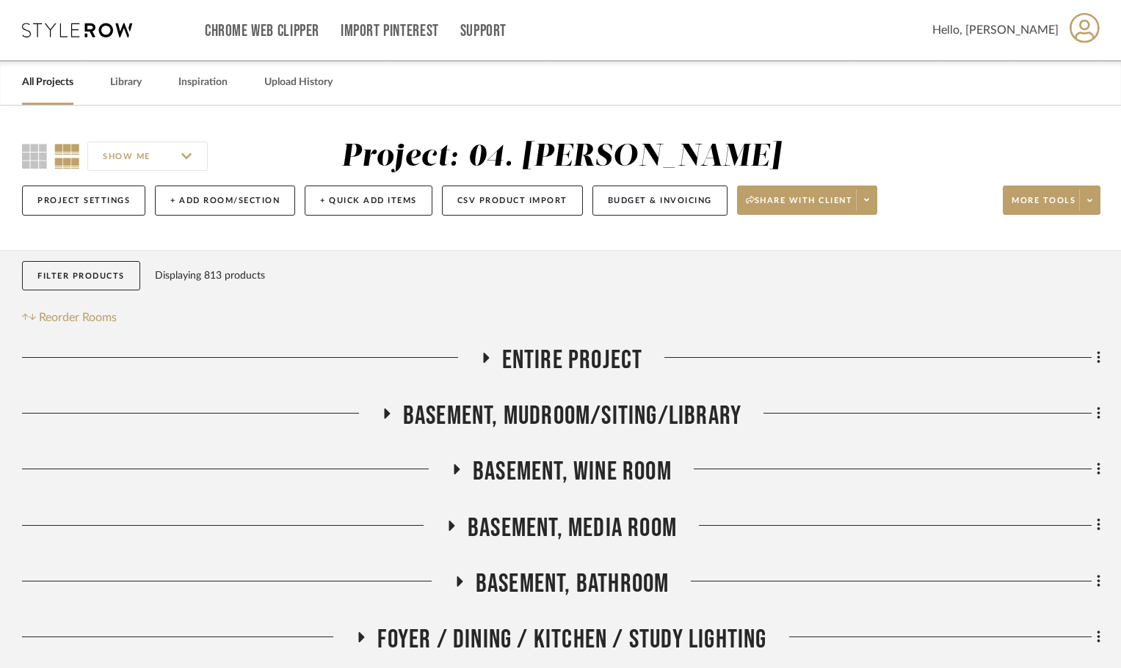
scroll to position [294, 0]
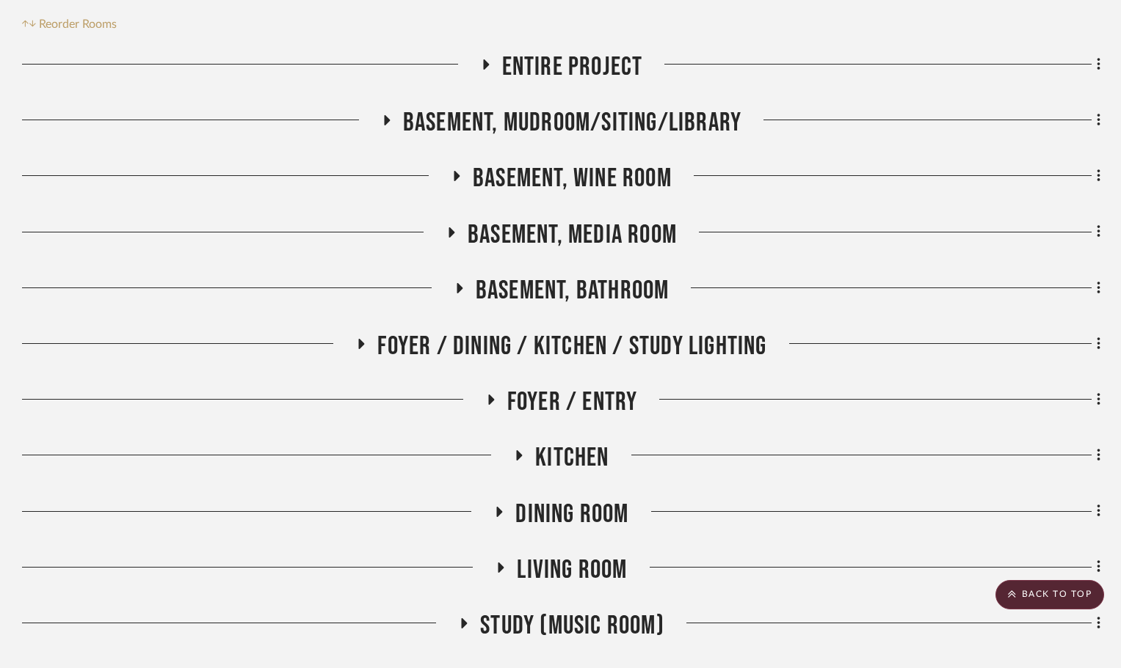
click at [500, 356] on span "Foyer / Dining / Kitchen / Study Lighting" at bounding box center [571, 347] width 389 height 32
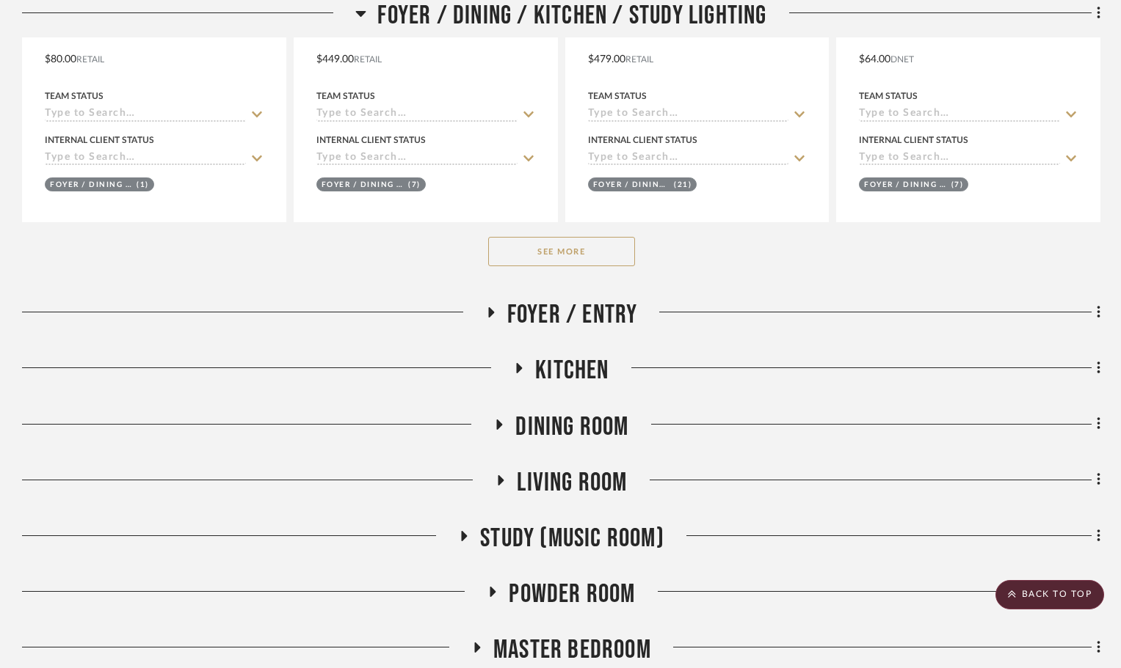
scroll to position [954, 0]
click at [551, 249] on button "See More" at bounding box center [561, 250] width 147 height 29
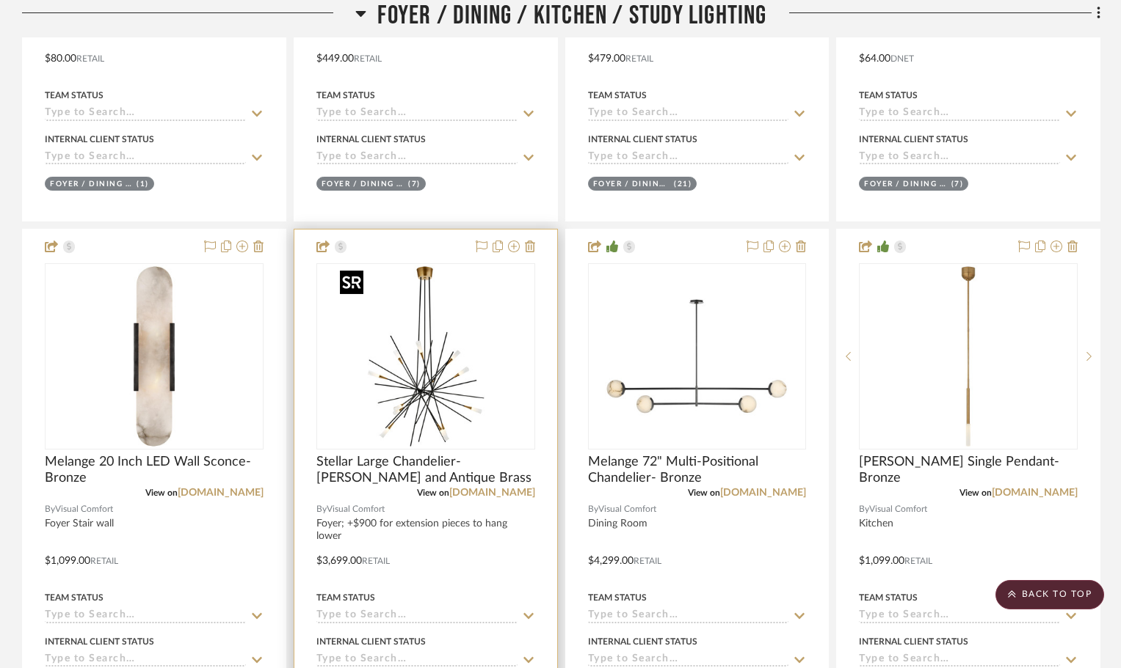
click at [0, 0] on img at bounding box center [0, 0] width 0 height 0
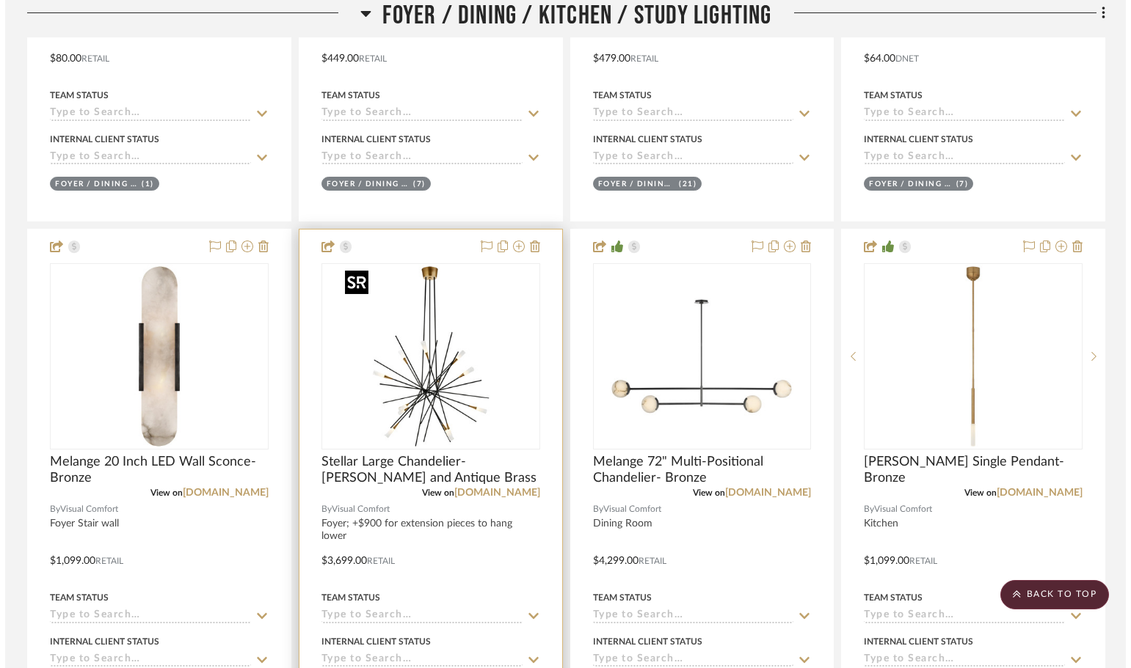
scroll to position [0, 0]
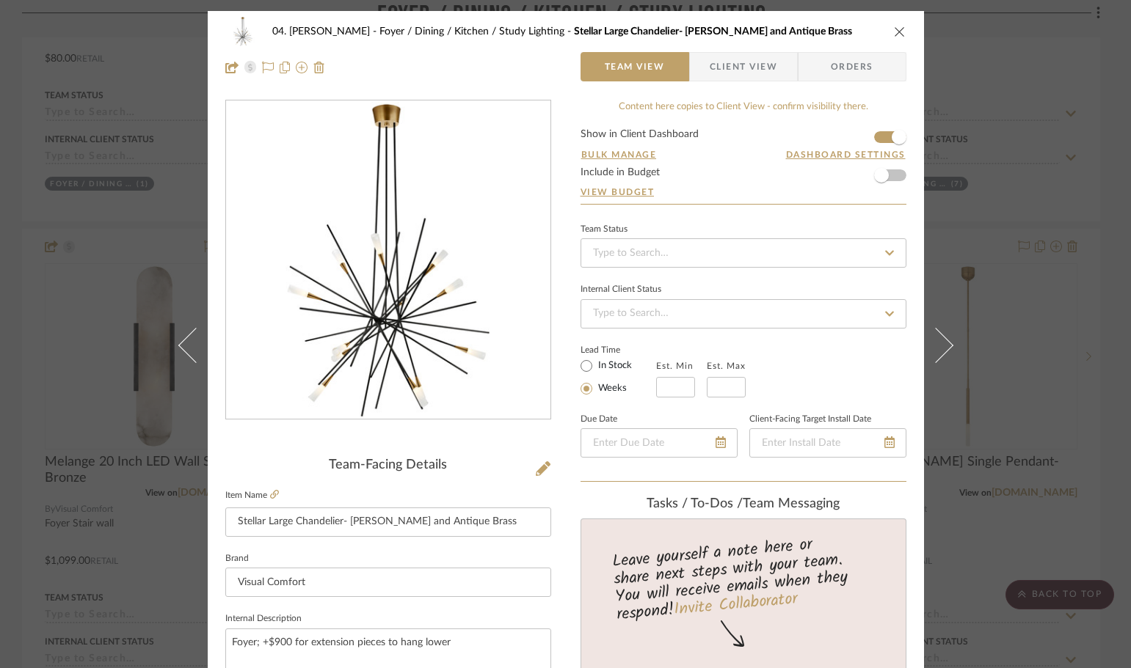
click at [415, 316] on img "0" at bounding box center [388, 260] width 318 height 318
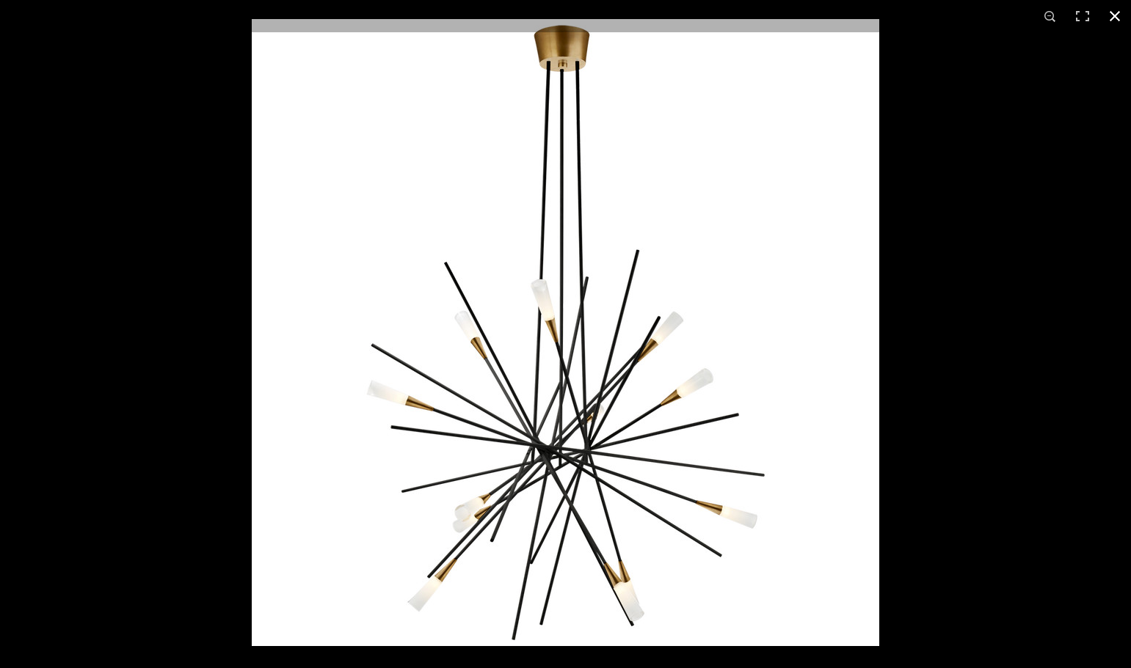
click at [75, 354] on div at bounding box center [565, 334] width 1131 height 668
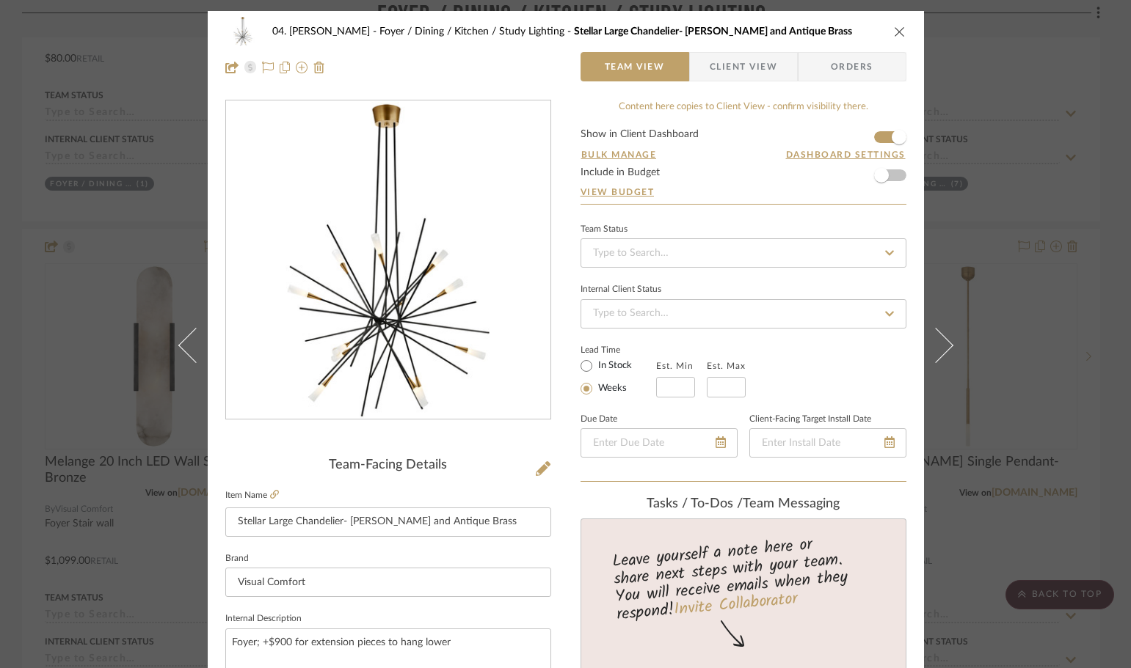
click at [22, 467] on div "04. Linck Foyer / Dining / Kitchen / Study Lighting Stellar Large Chandelier- M…" at bounding box center [565, 334] width 1131 height 668
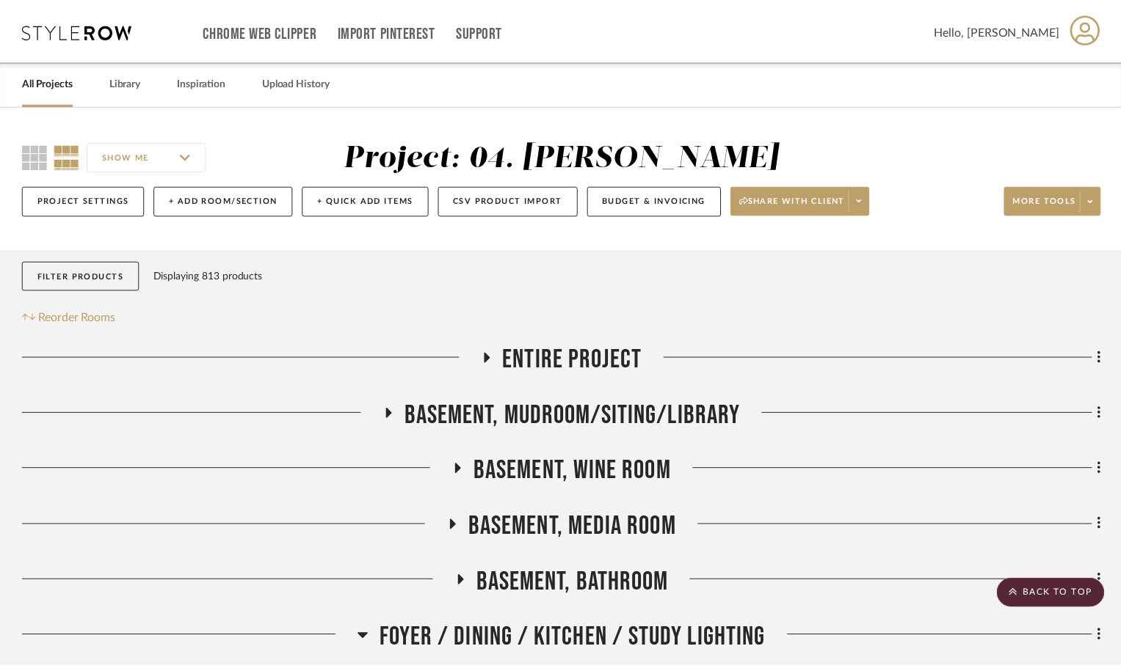
scroll to position [954, 0]
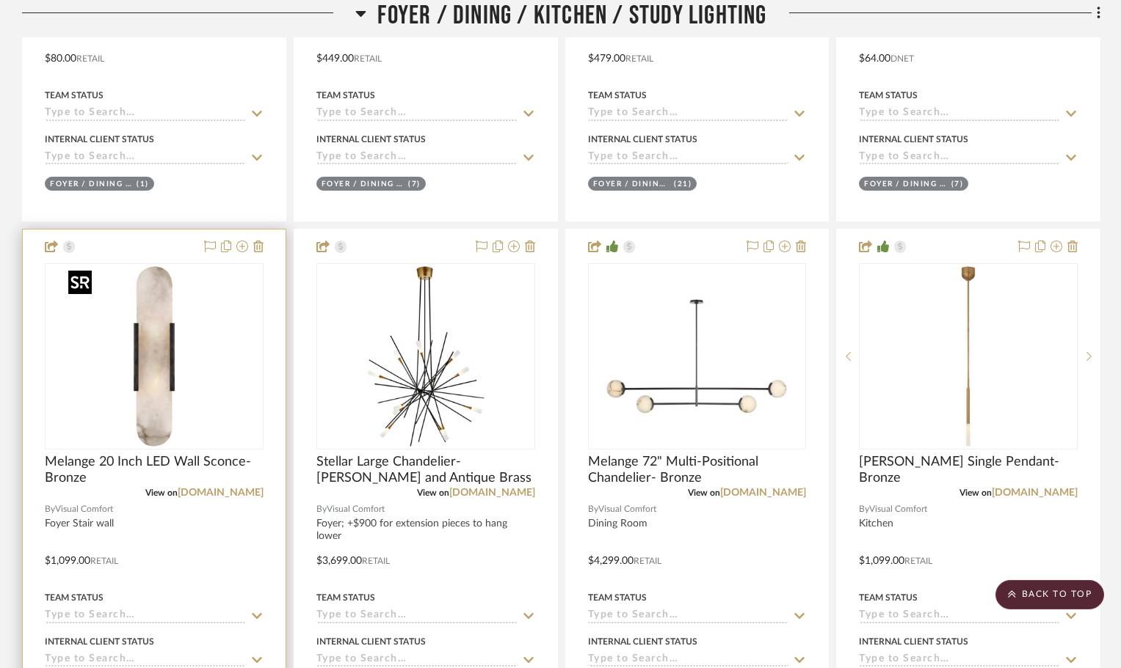
click at [0, 0] on img at bounding box center [0, 0] width 0 height 0
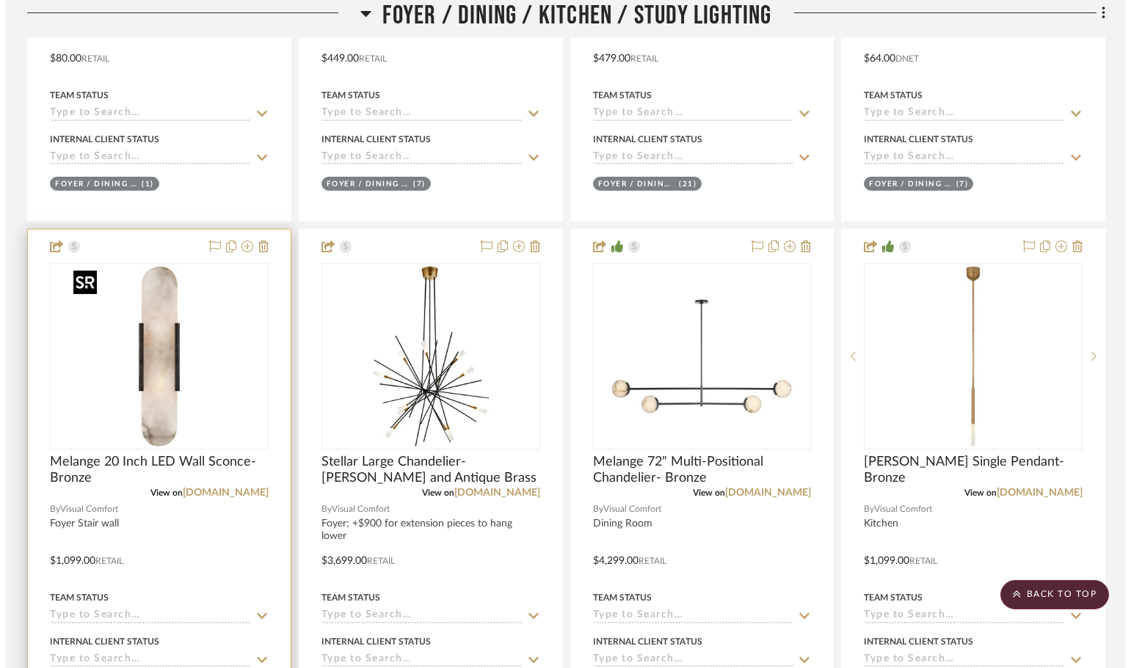
scroll to position [0, 0]
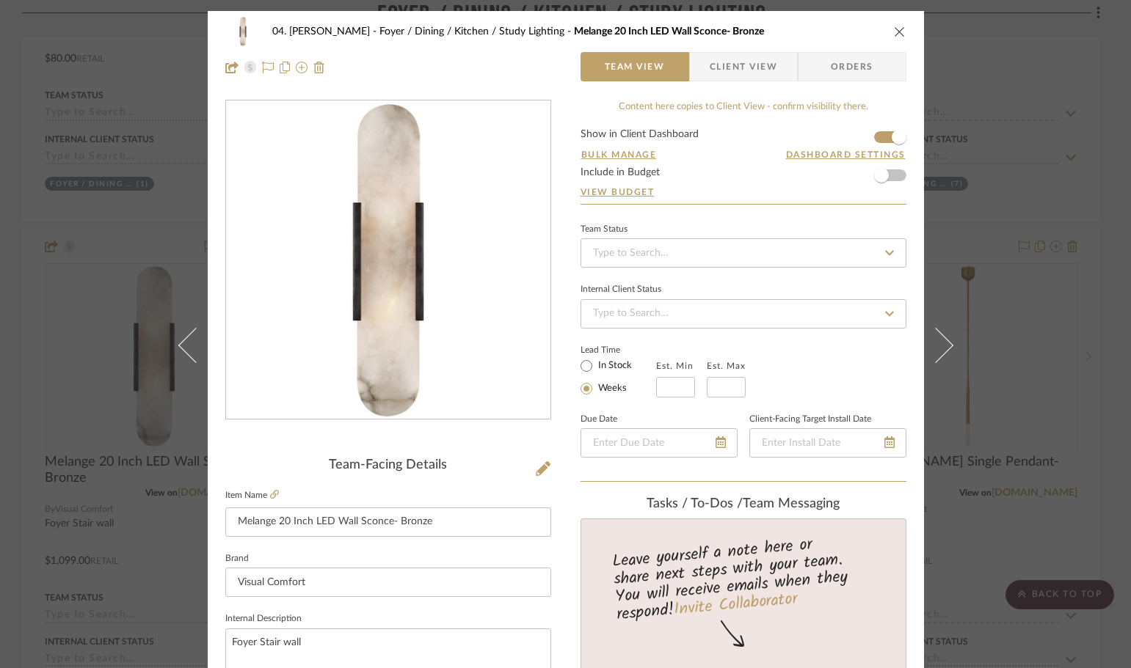
click at [25, 479] on div "04. Linck Foyer / Dining / Kitchen / Study Lighting Melange 20 Inch LED Wall Sc…" at bounding box center [565, 334] width 1131 height 668
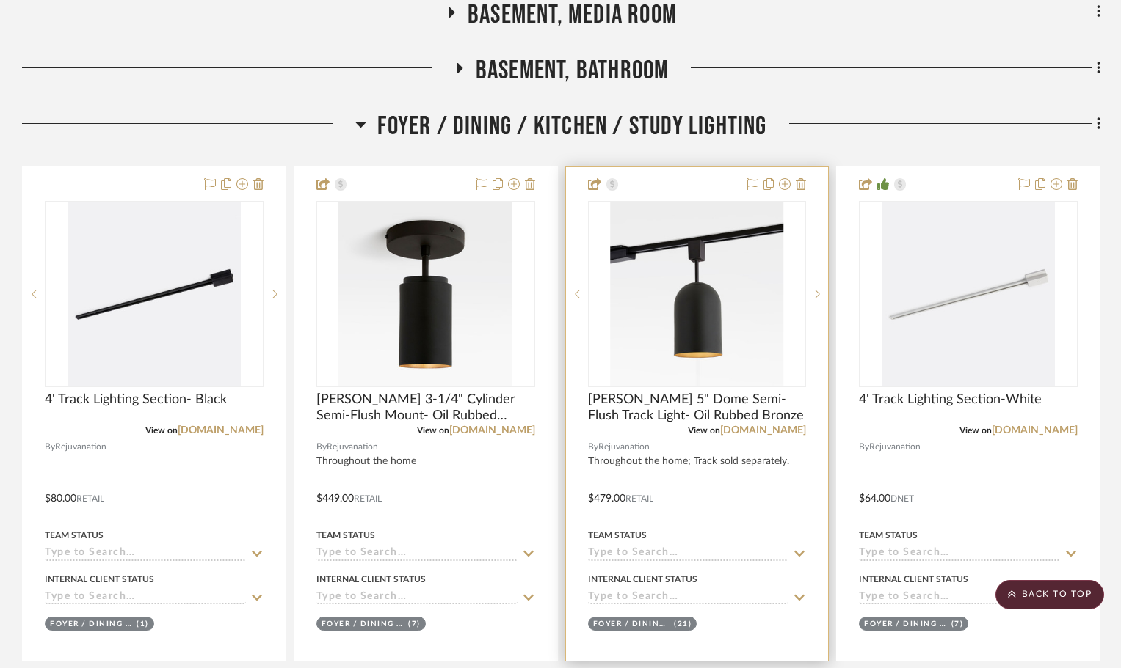
scroll to position [220, 0]
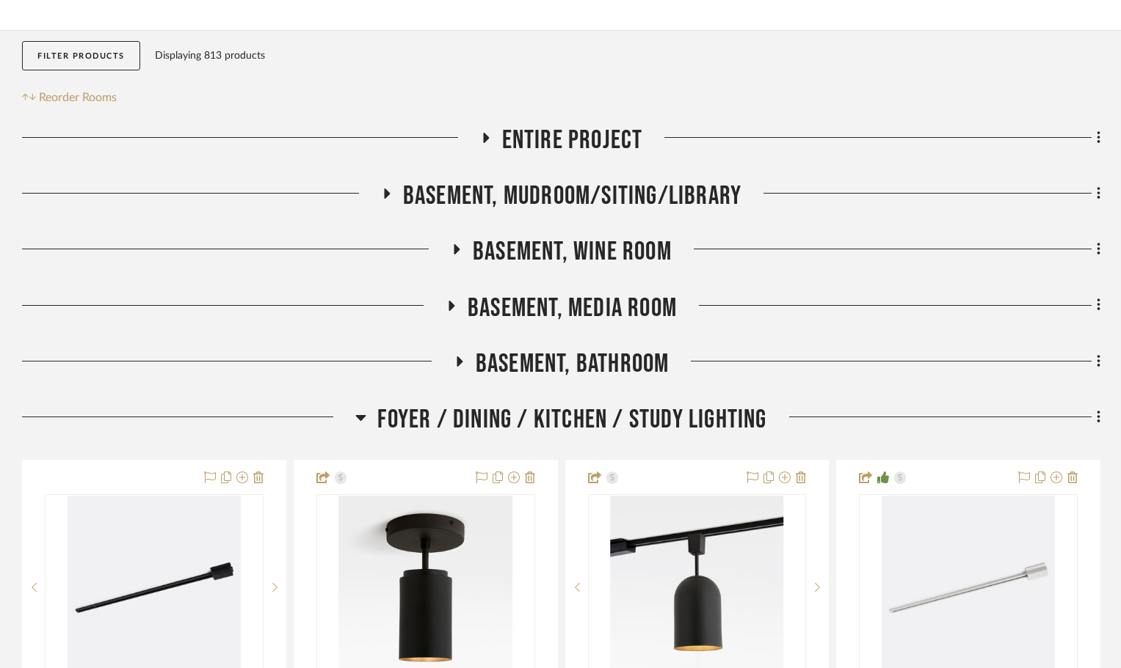
click at [575, 418] on span "Foyer / Dining / Kitchen / Study Lighting" at bounding box center [571, 420] width 389 height 32
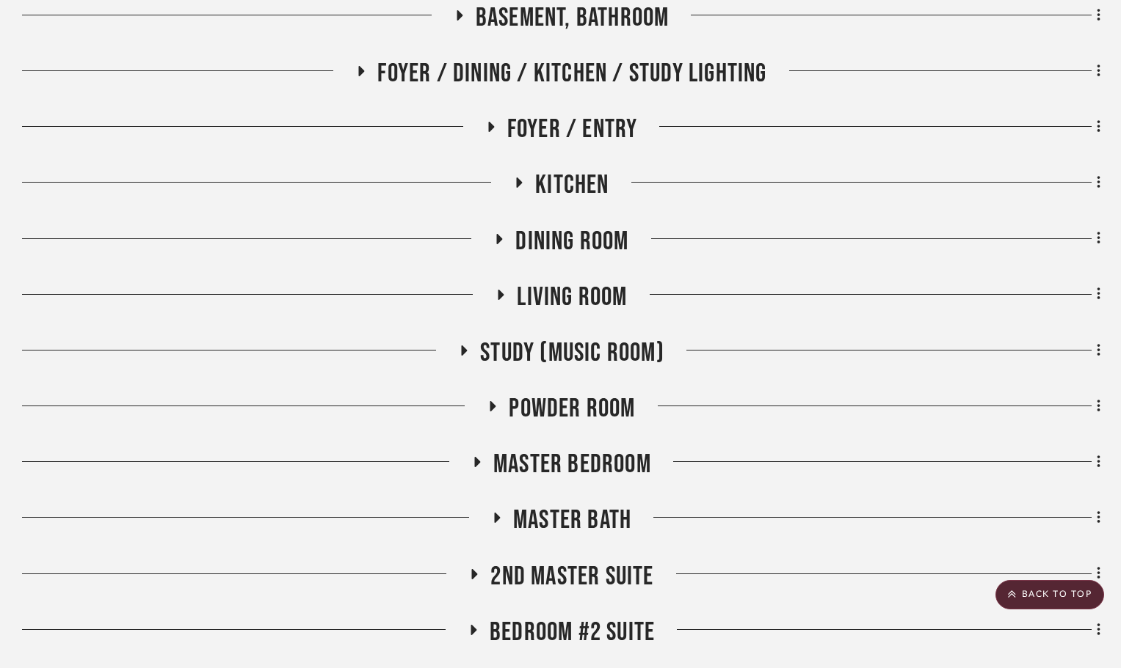
scroll to position [587, 0]
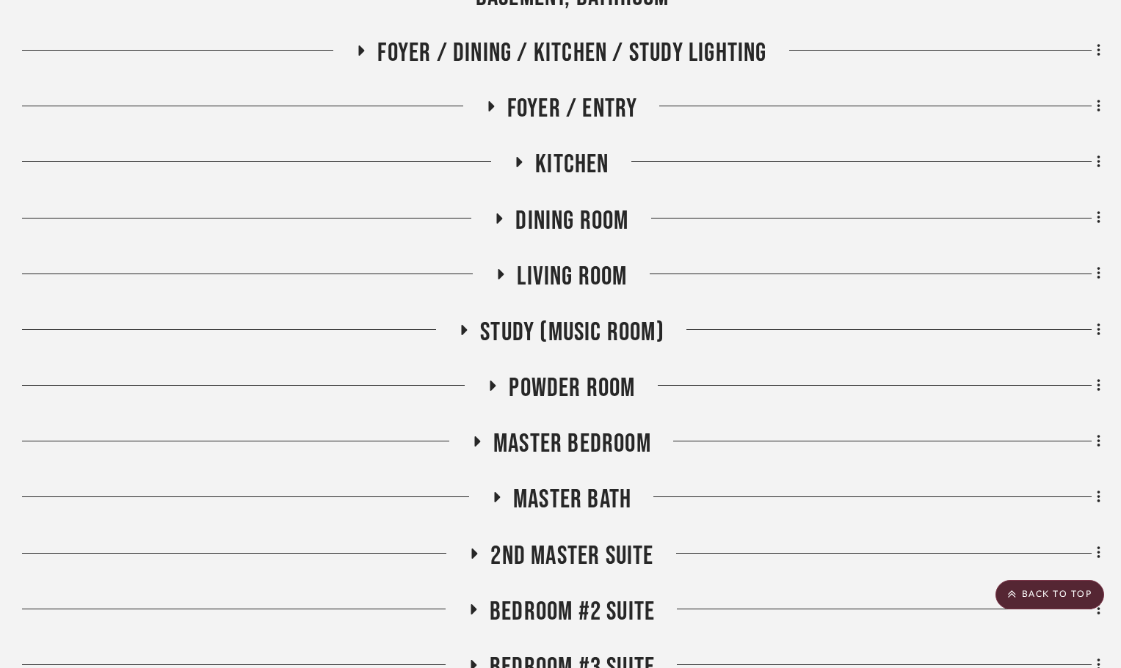
click at [580, 158] on span "Kitchen" at bounding box center [571, 165] width 73 height 32
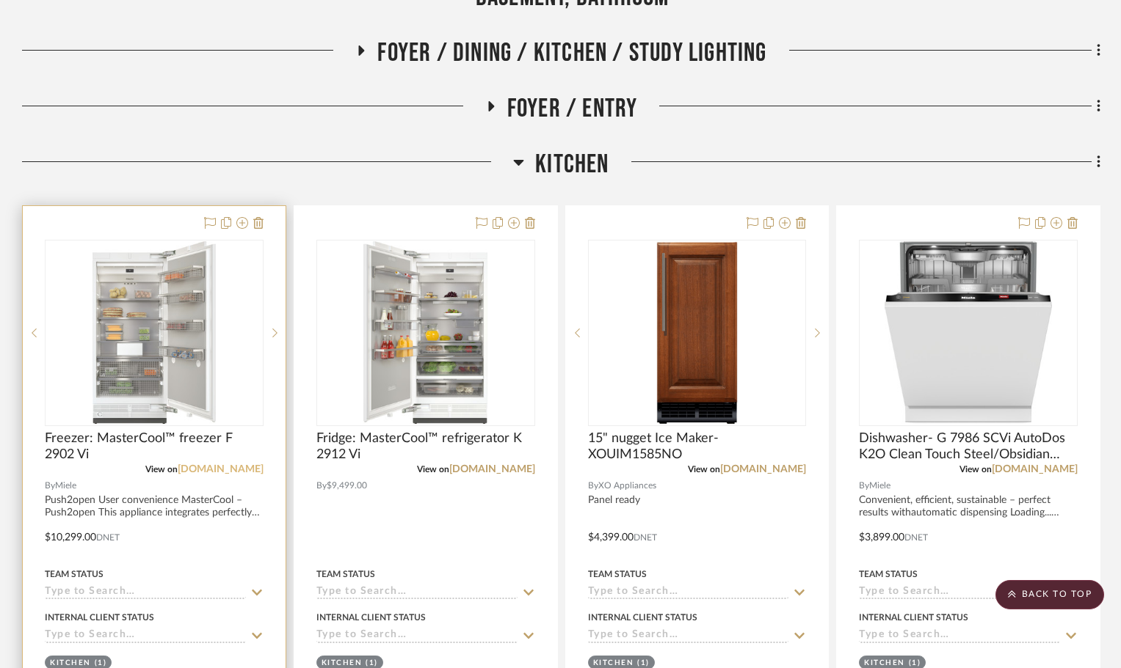
click at [228, 467] on link "mieleusa.com" at bounding box center [221, 469] width 86 height 10
